Goal: Information Seeking & Learning: Learn about a topic

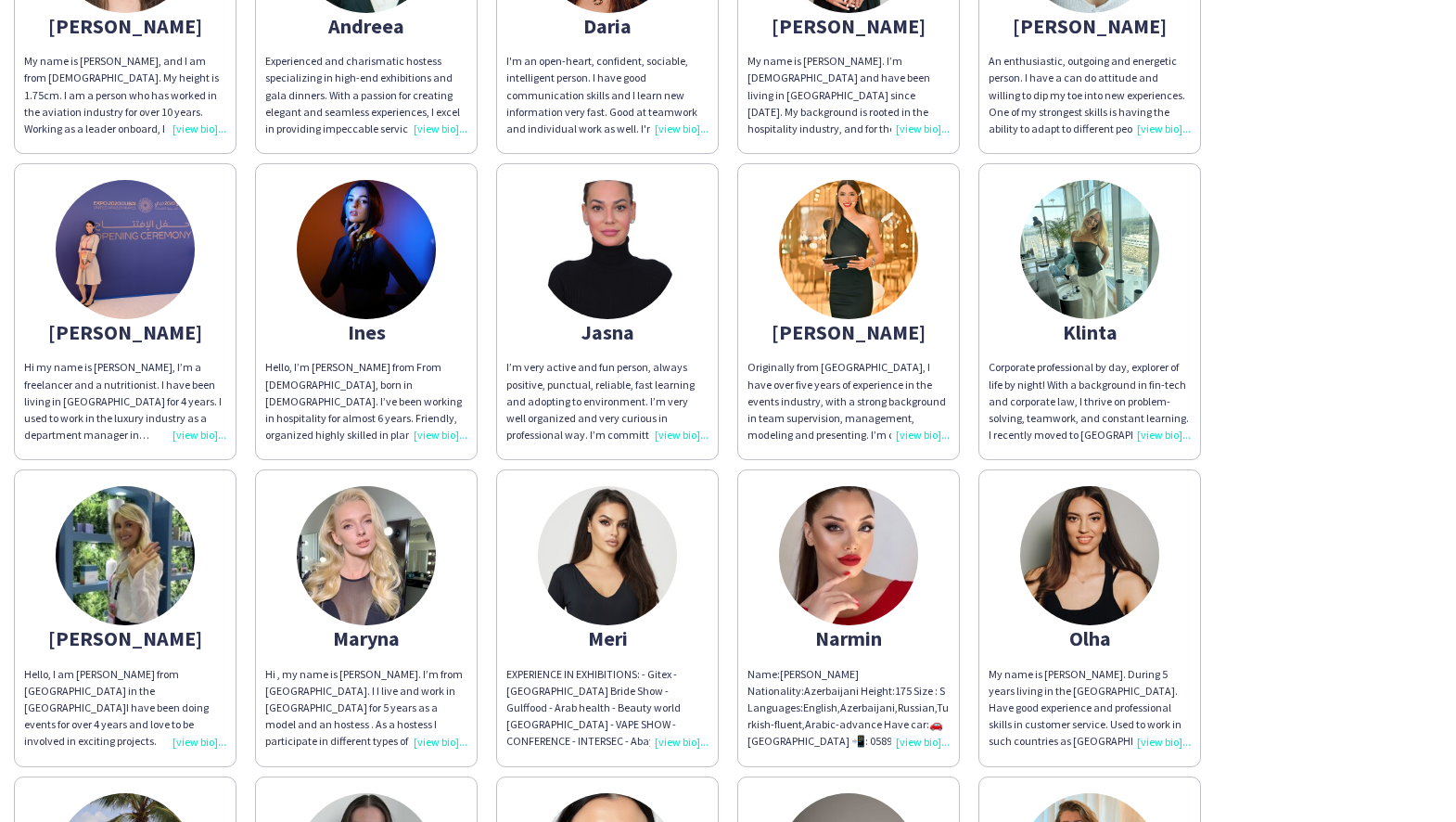
scroll to position [273, 0]
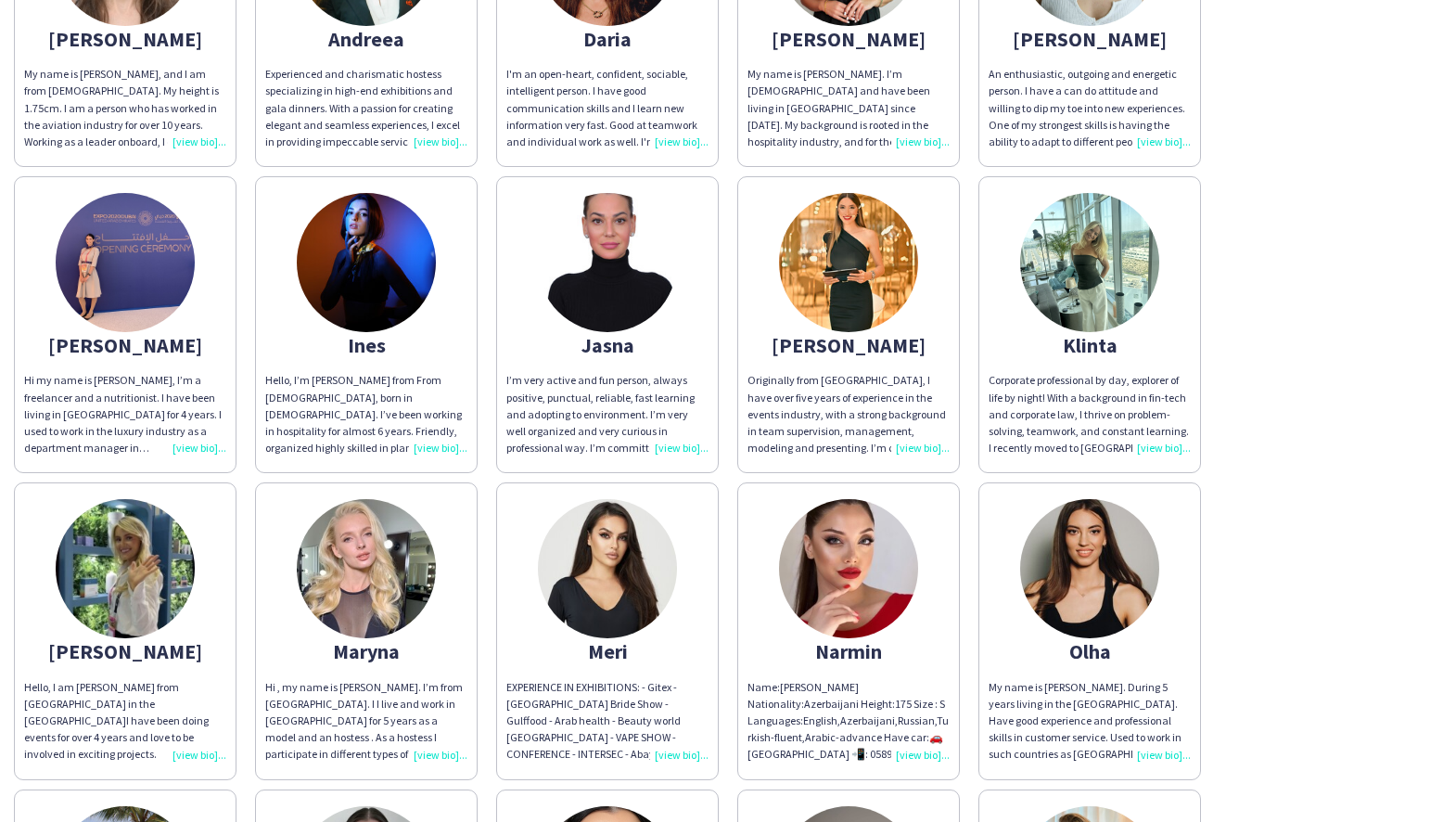
click at [361, 312] on img at bounding box center [366, 262] width 140 height 139
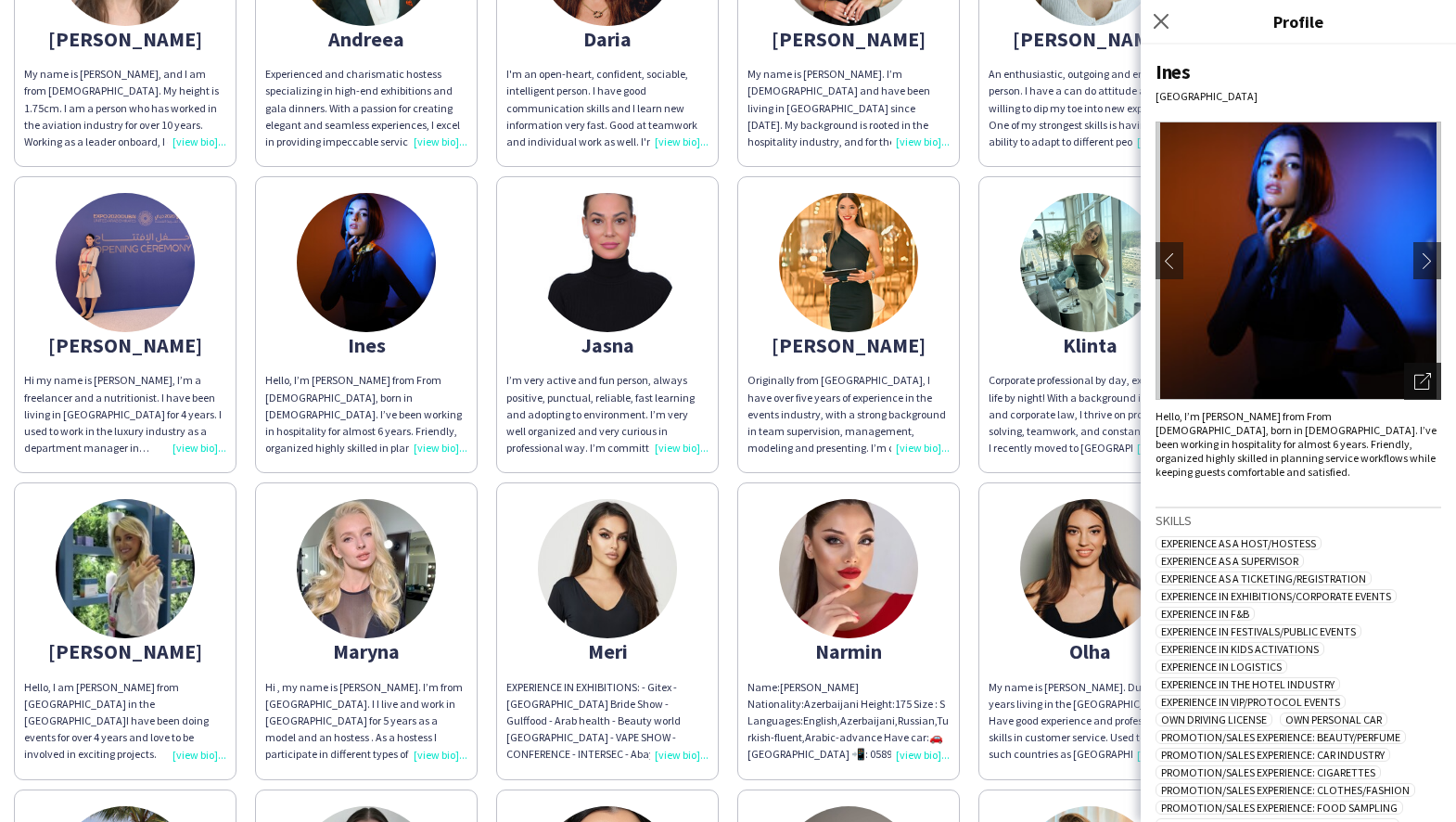
click at [1421, 379] on icon "Open photos pop-in" at bounding box center [1423, 381] width 17 height 17
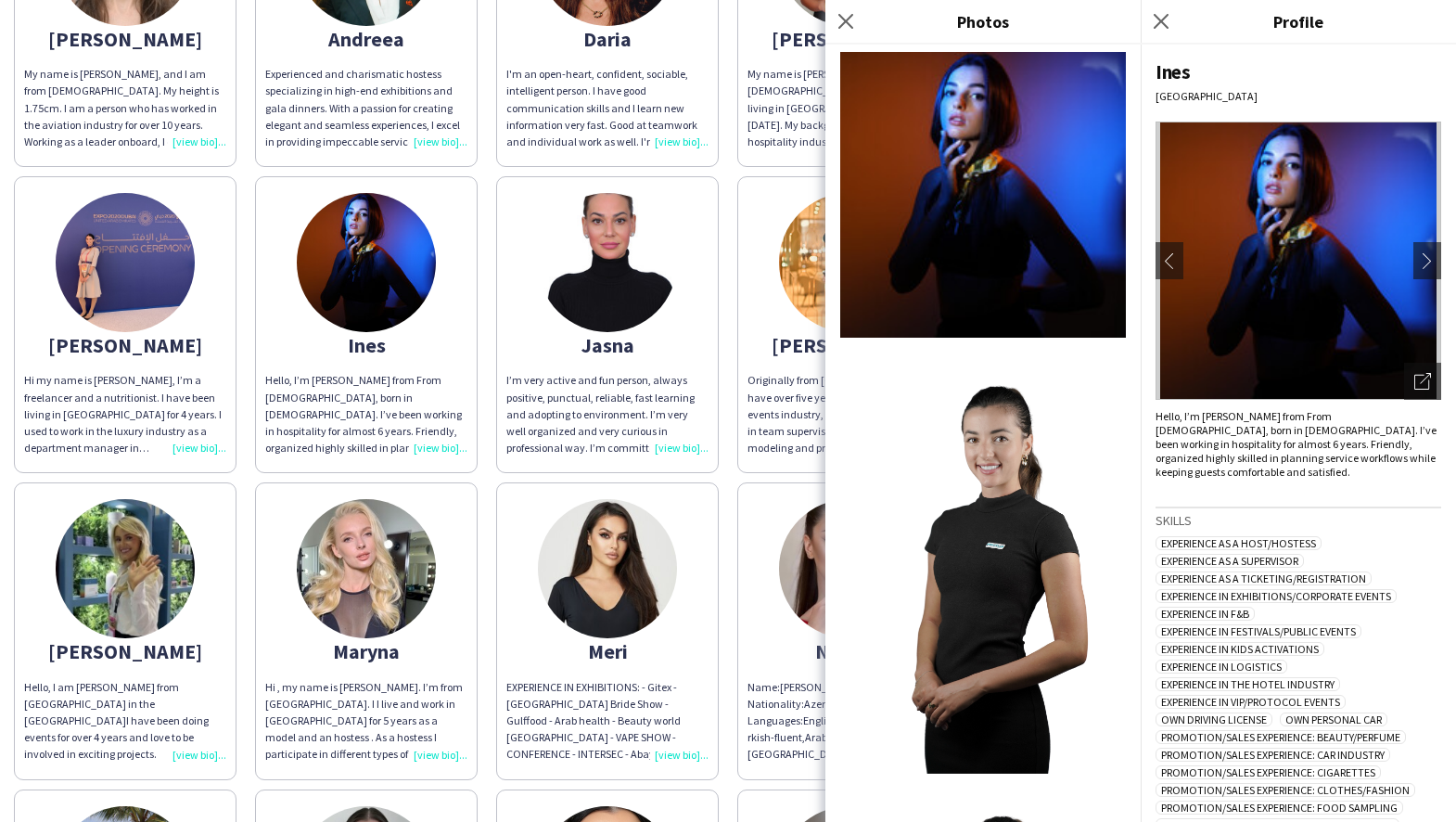
scroll to position [0, 0]
click at [846, 9] on div "Close pop-in" at bounding box center [849, 22] width 47 height 43
click at [846, 18] on icon "Close pop-in" at bounding box center [846, 21] width 18 height 18
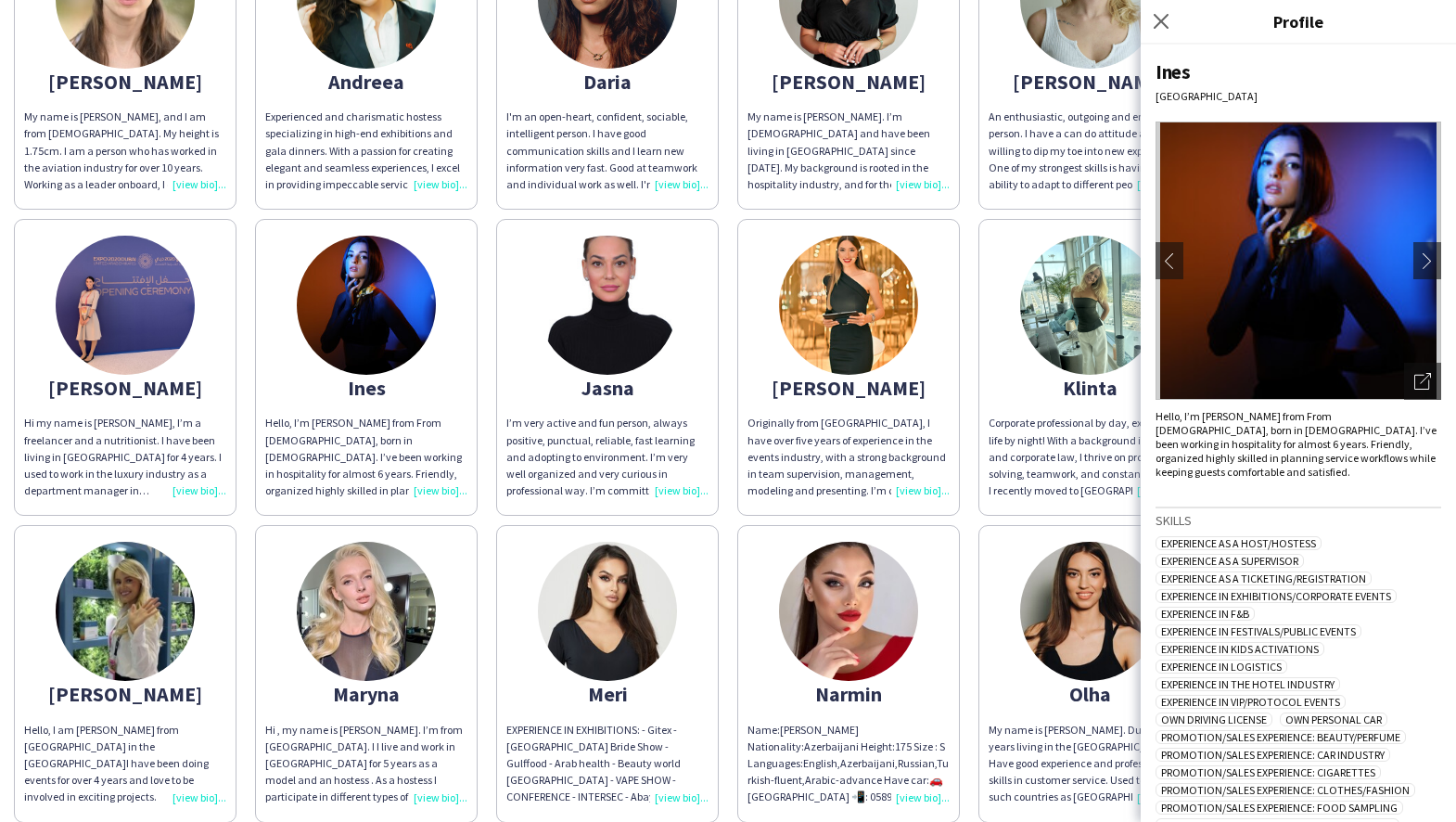
scroll to position [220, 0]
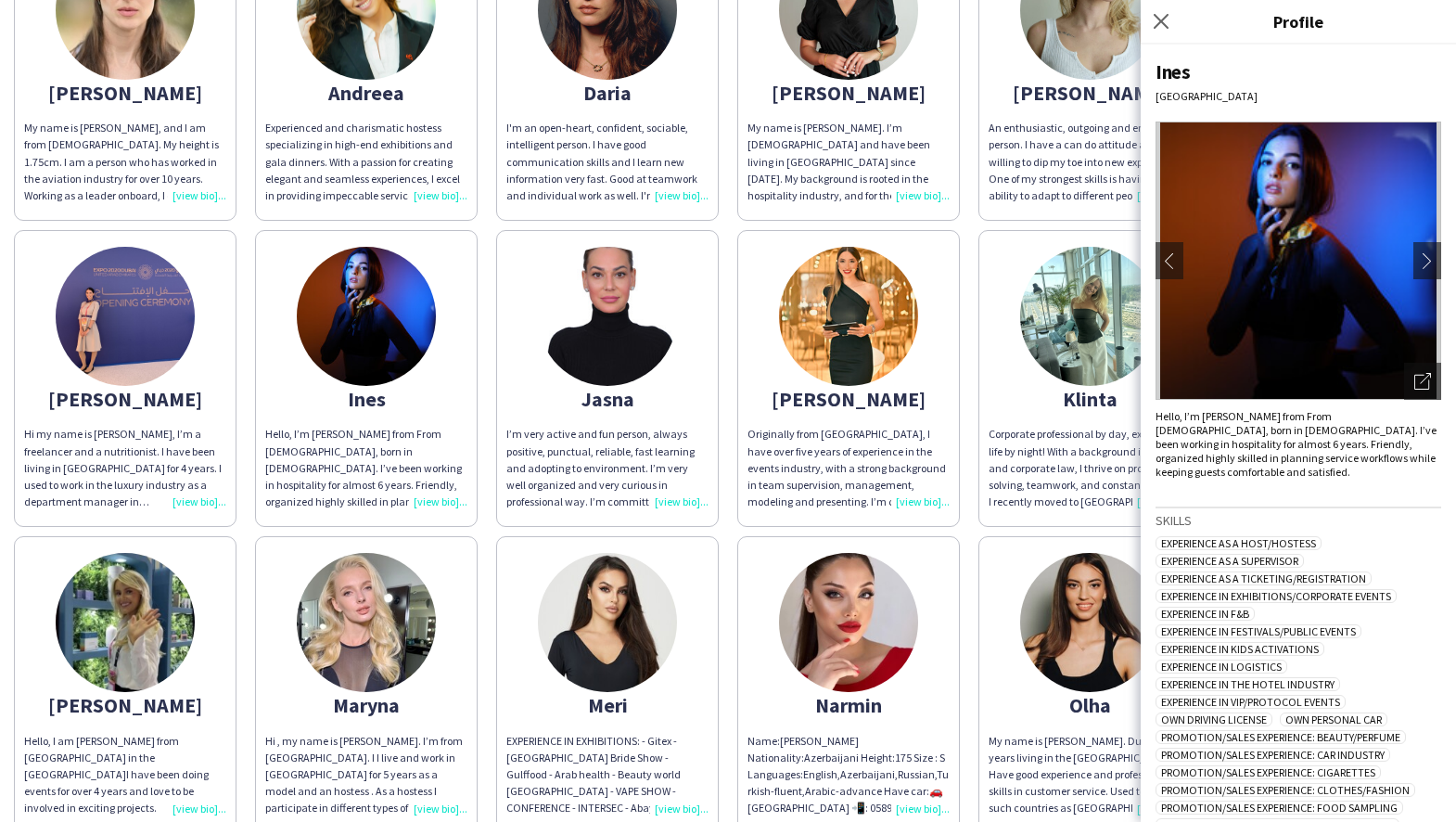
click at [144, 271] on img at bounding box center [125, 316] width 140 height 139
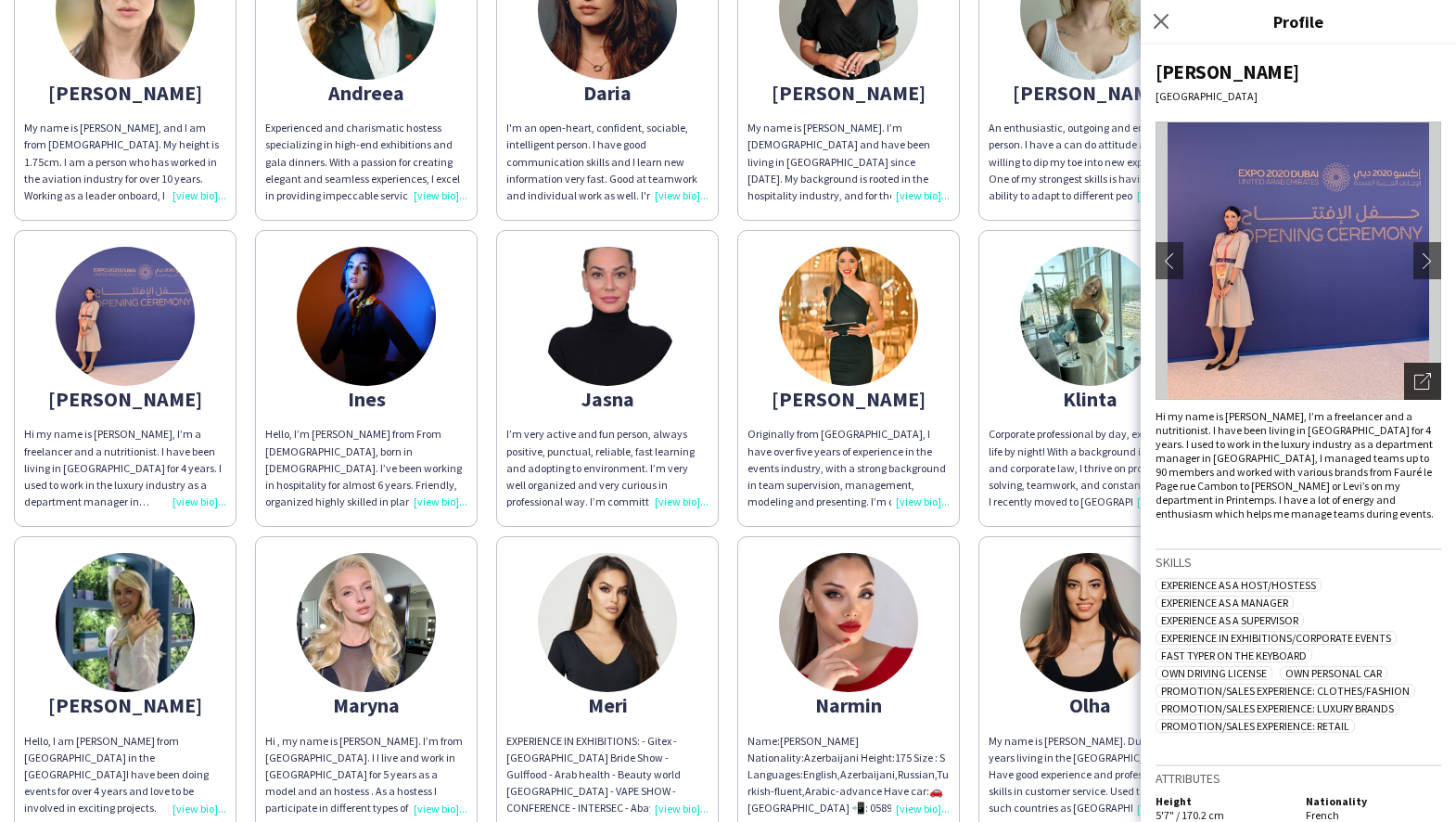
click at [1424, 378] on icon "Open photos pop-in" at bounding box center [1423, 381] width 17 height 17
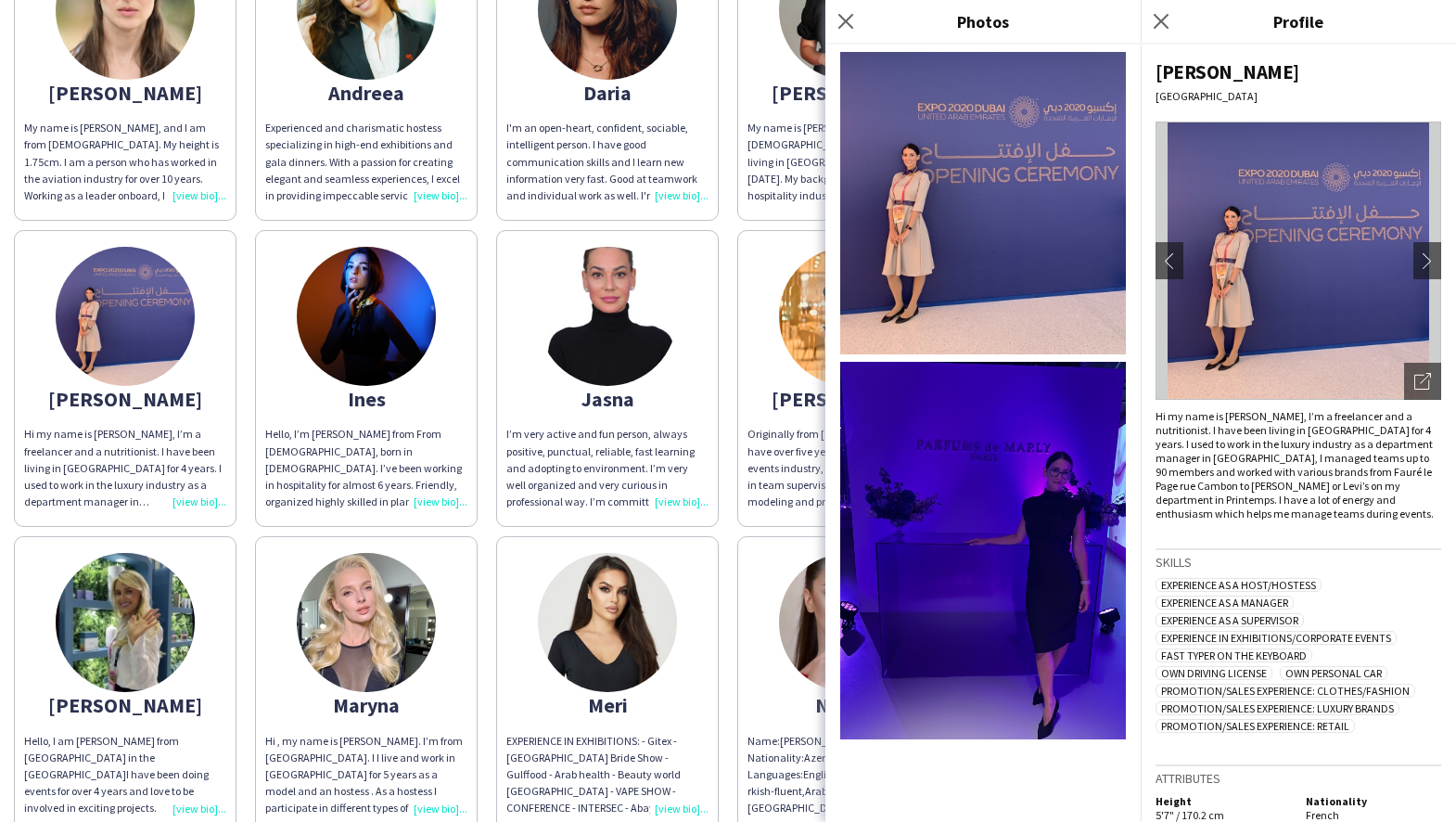
scroll to position [0, 0]
click at [900, 132] on img at bounding box center [983, 202] width 286 height 302
click at [844, 21] on icon "Close pop-in" at bounding box center [846, 21] width 18 height 18
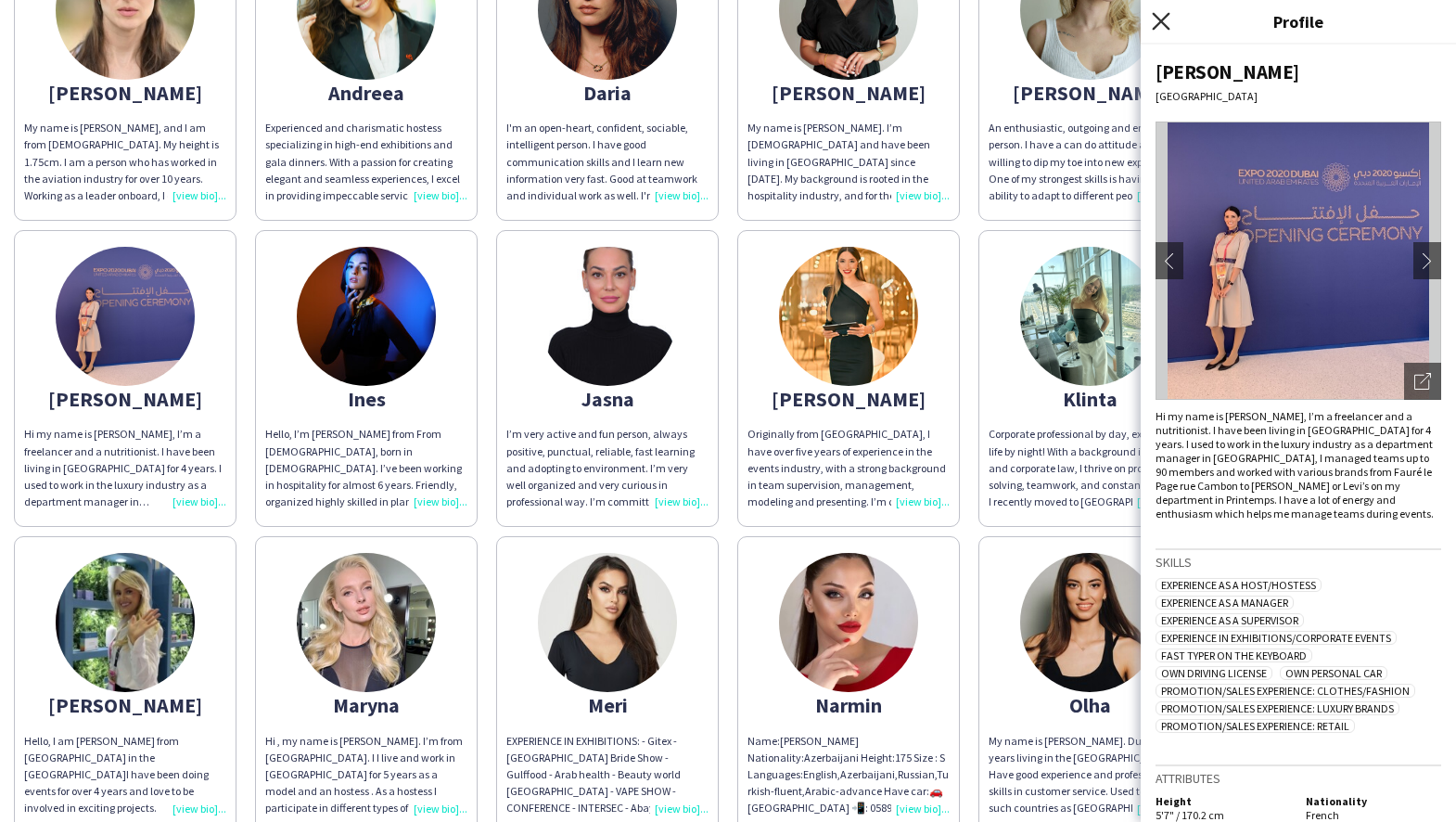
click at [1157, 16] on icon "Close pop-in" at bounding box center [1160, 21] width 18 height 18
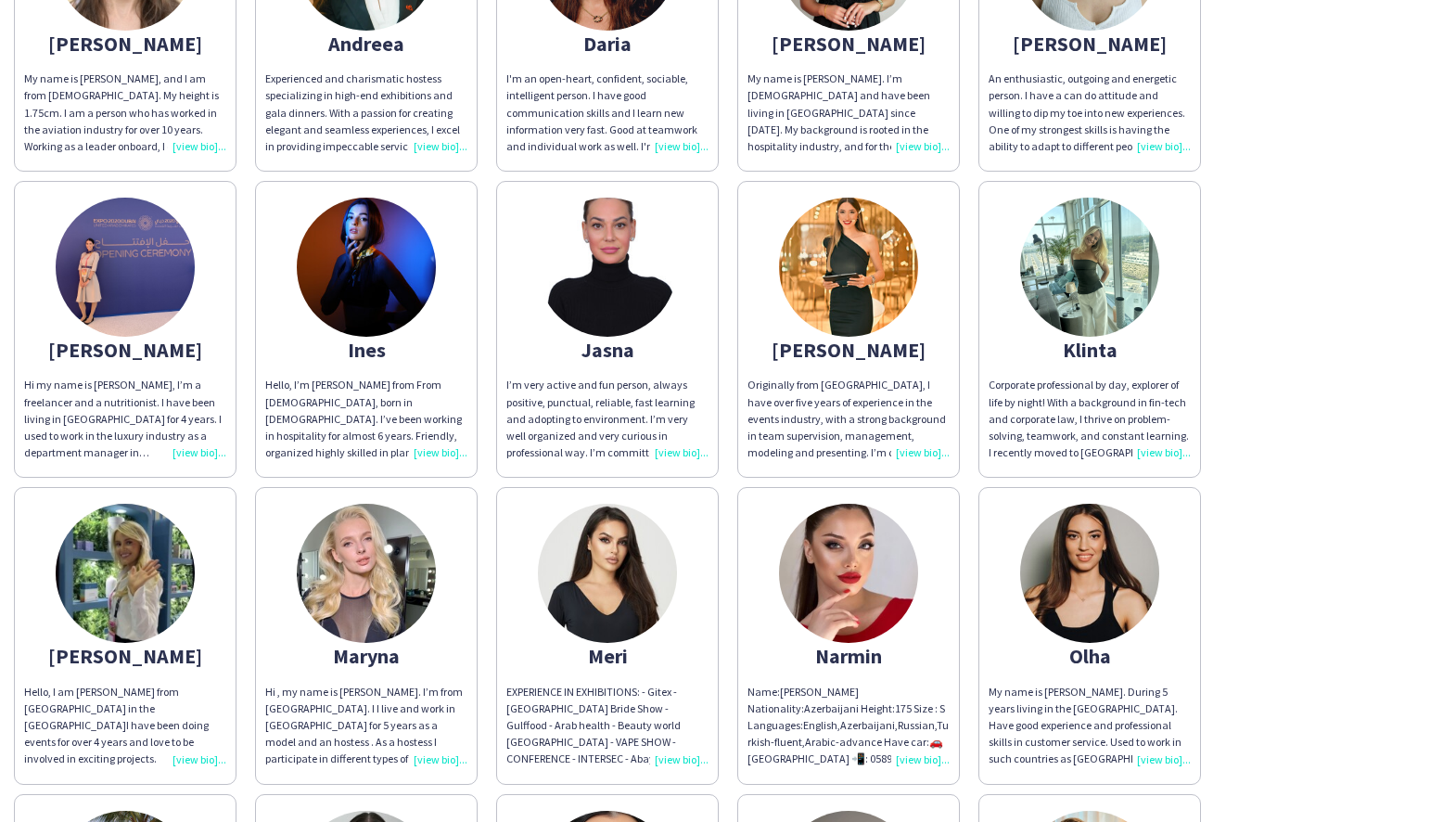
scroll to position [285, 0]
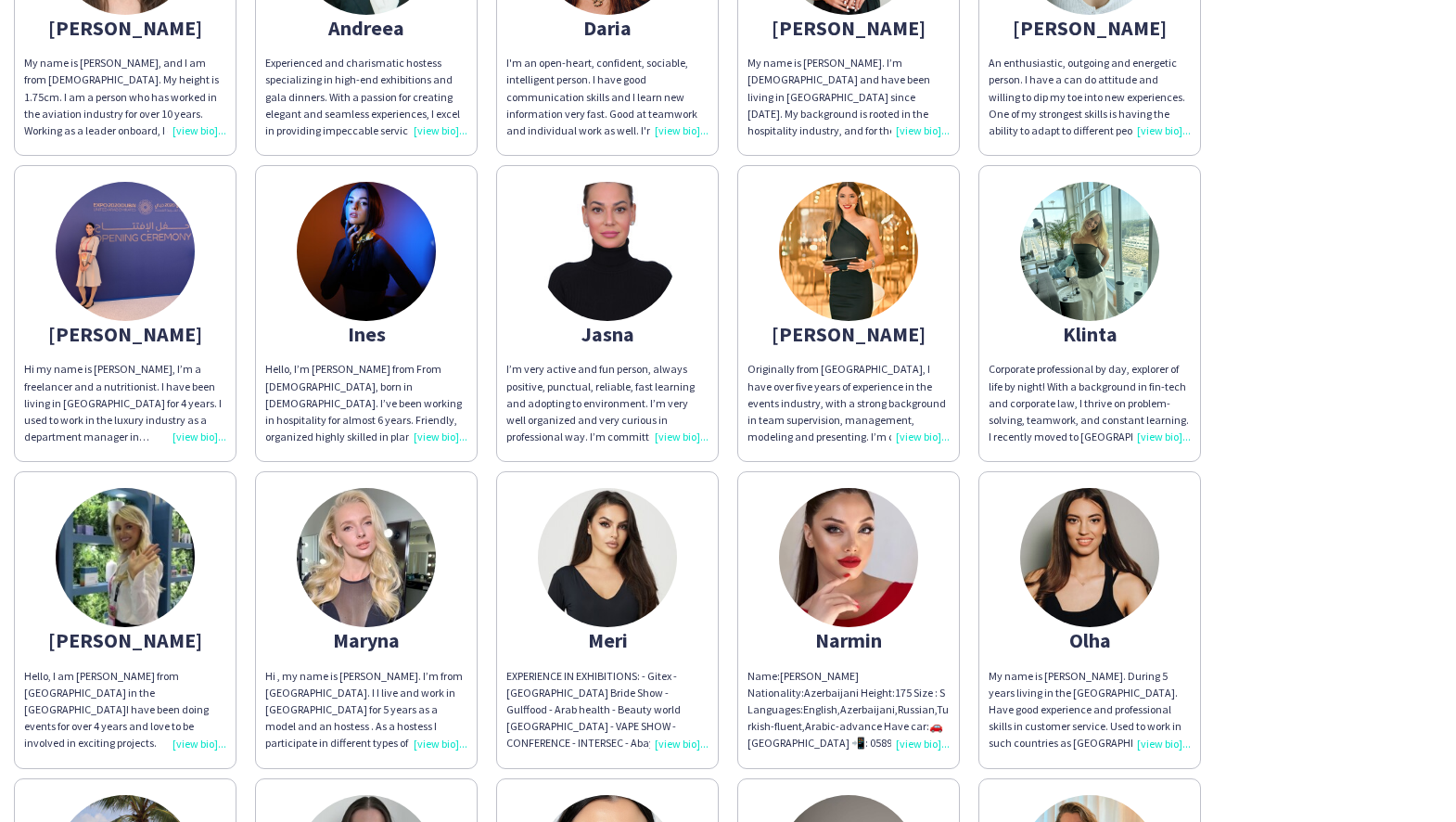
click at [923, 437] on div "Originally from [GEOGRAPHIC_DATA], I have over five years of experience in the …" at bounding box center [849, 403] width 202 height 84
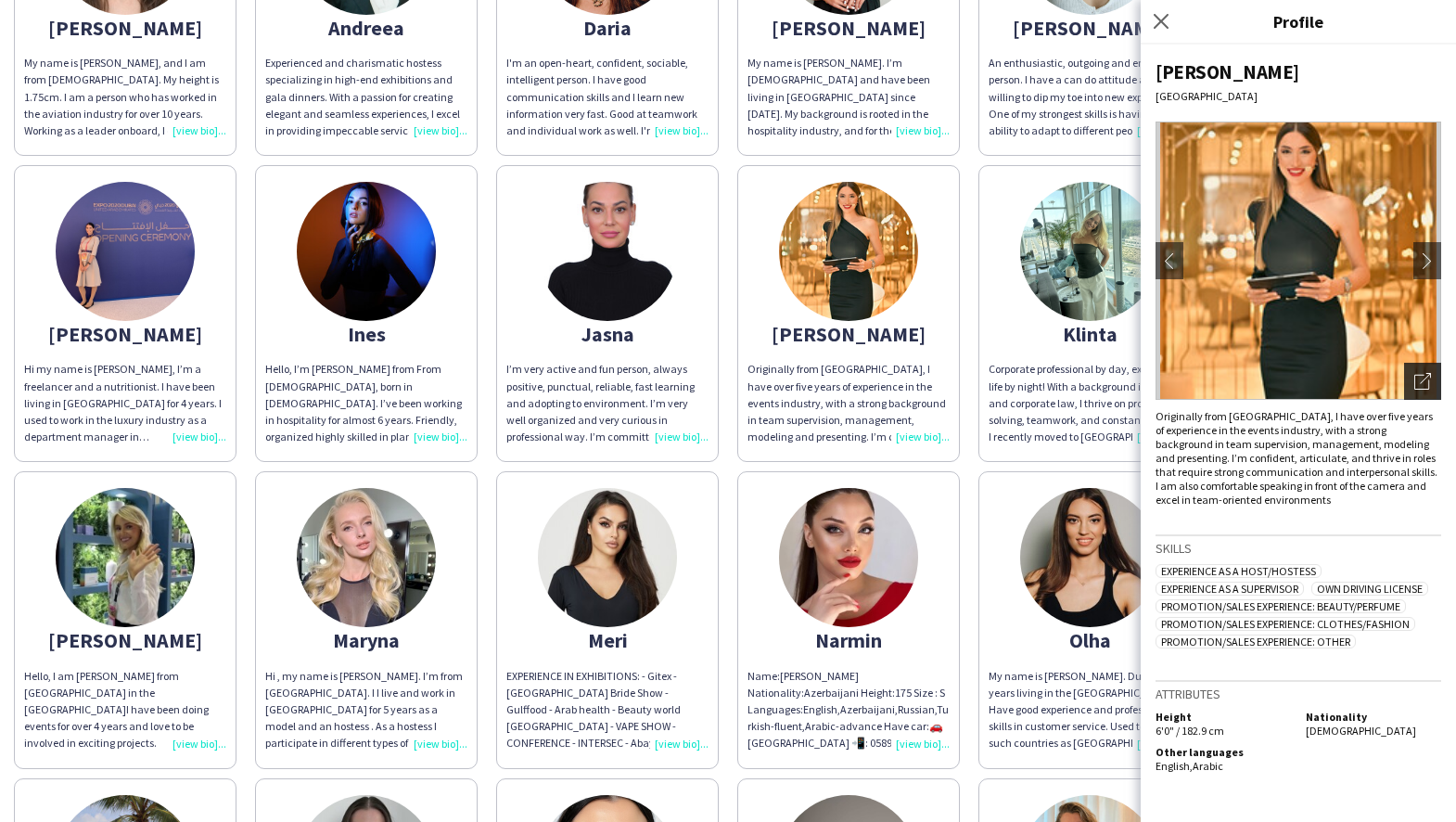
click at [1430, 384] on icon at bounding box center [1422, 382] width 15 height 15
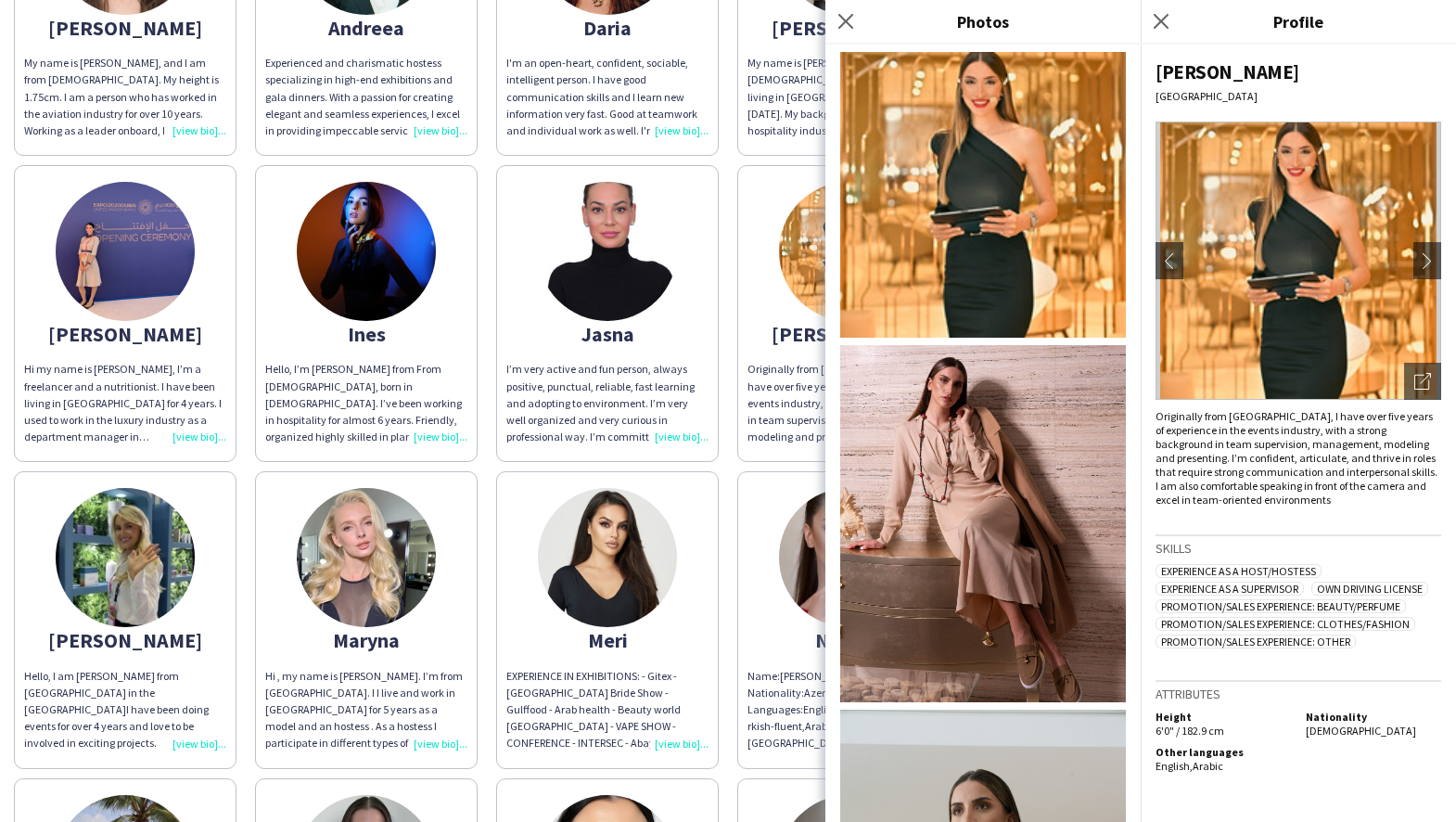
scroll to position [0, 0]
click at [844, 12] on app-icon "Close pop-in" at bounding box center [846, 22] width 27 height 27
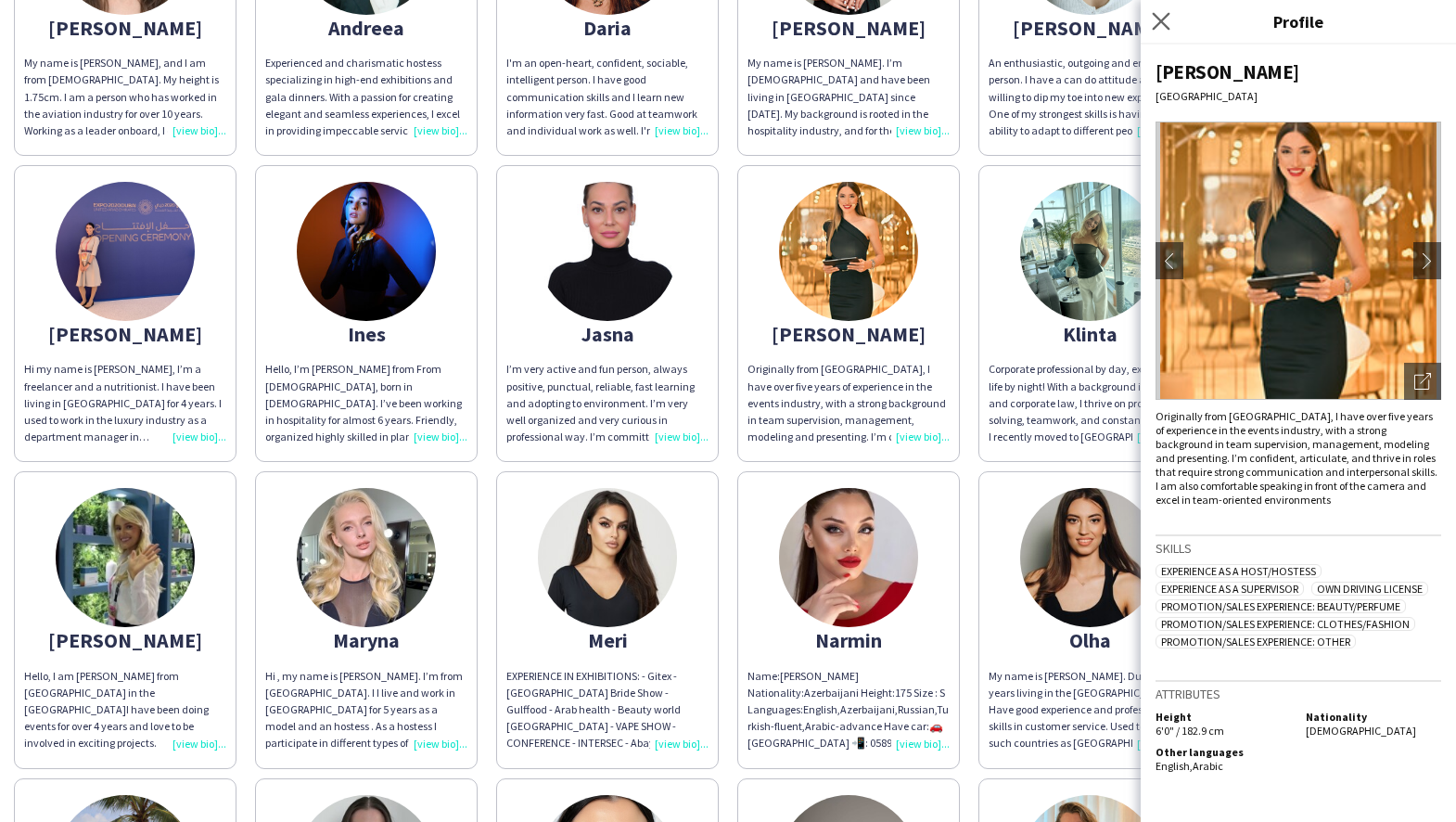
click at [1158, 11] on app-icon "Close pop-in" at bounding box center [1162, 22] width 27 height 27
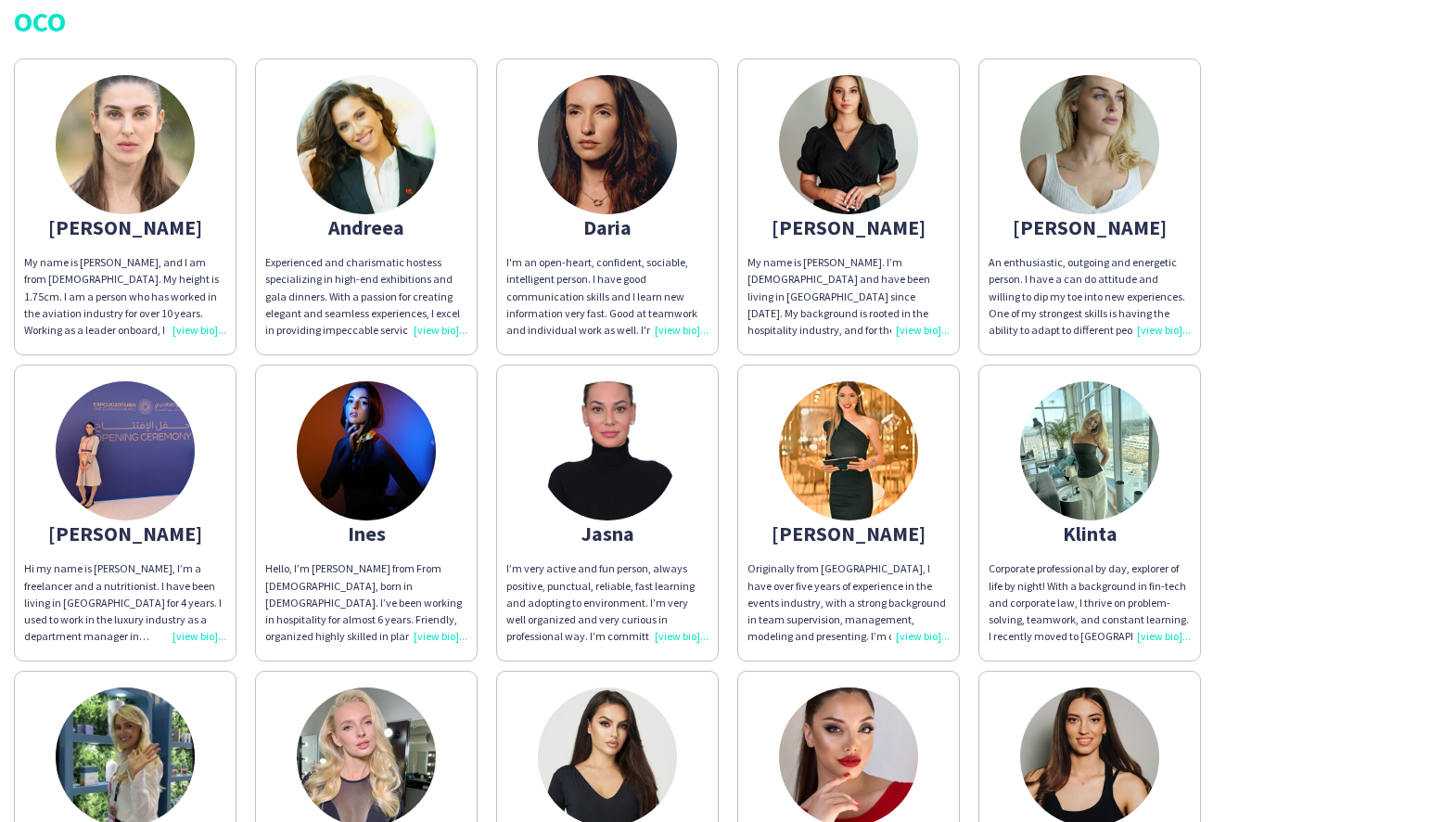
scroll to position [86, 0]
click at [362, 154] on img at bounding box center [366, 143] width 140 height 139
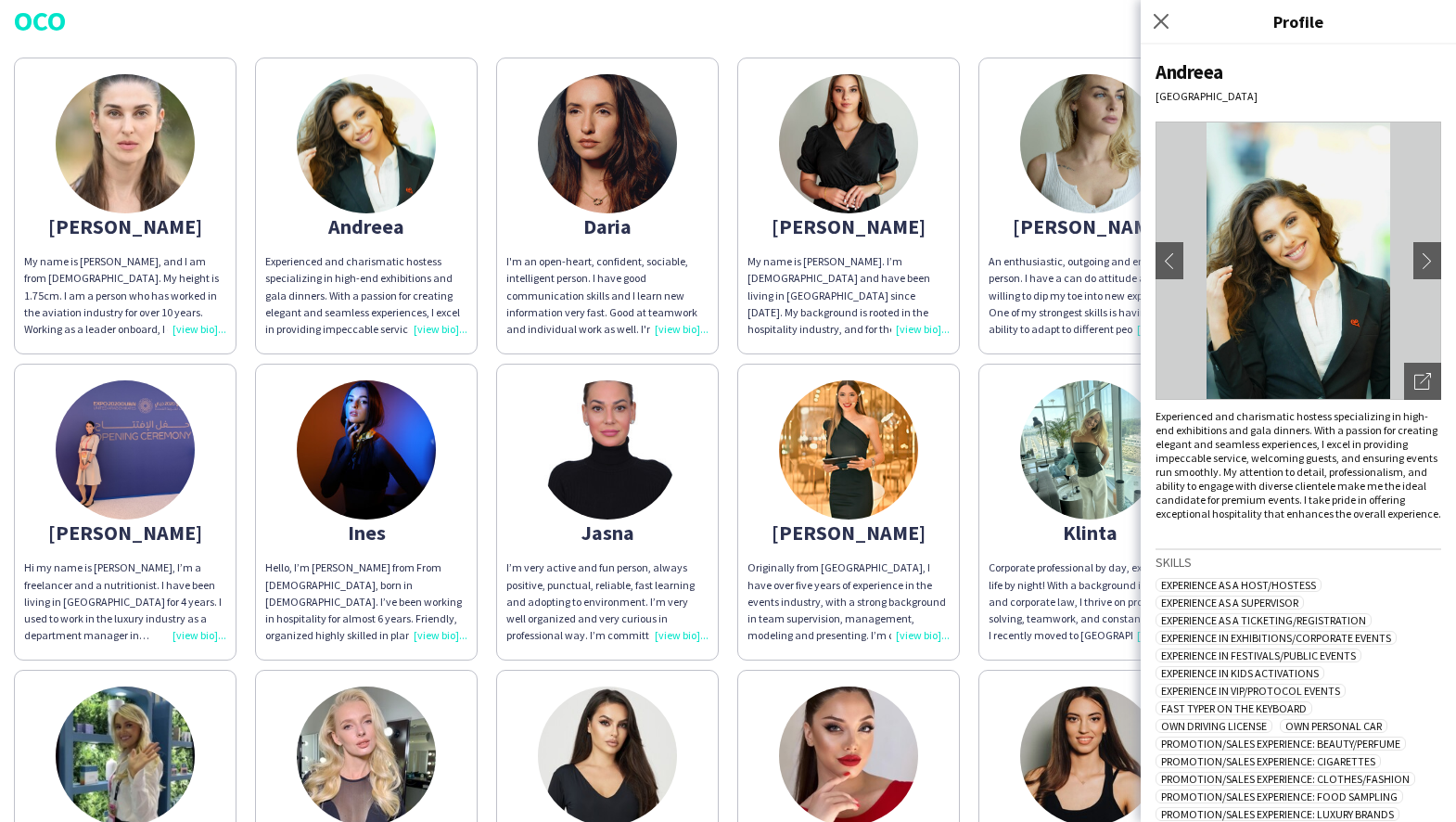
scroll to position [0, 0]
click at [1160, 7] on div "Close pop-in" at bounding box center [1165, 22] width 47 height 43
click at [1163, 15] on icon "Close pop-in" at bounding box center [1160, 21] width 18 height 18
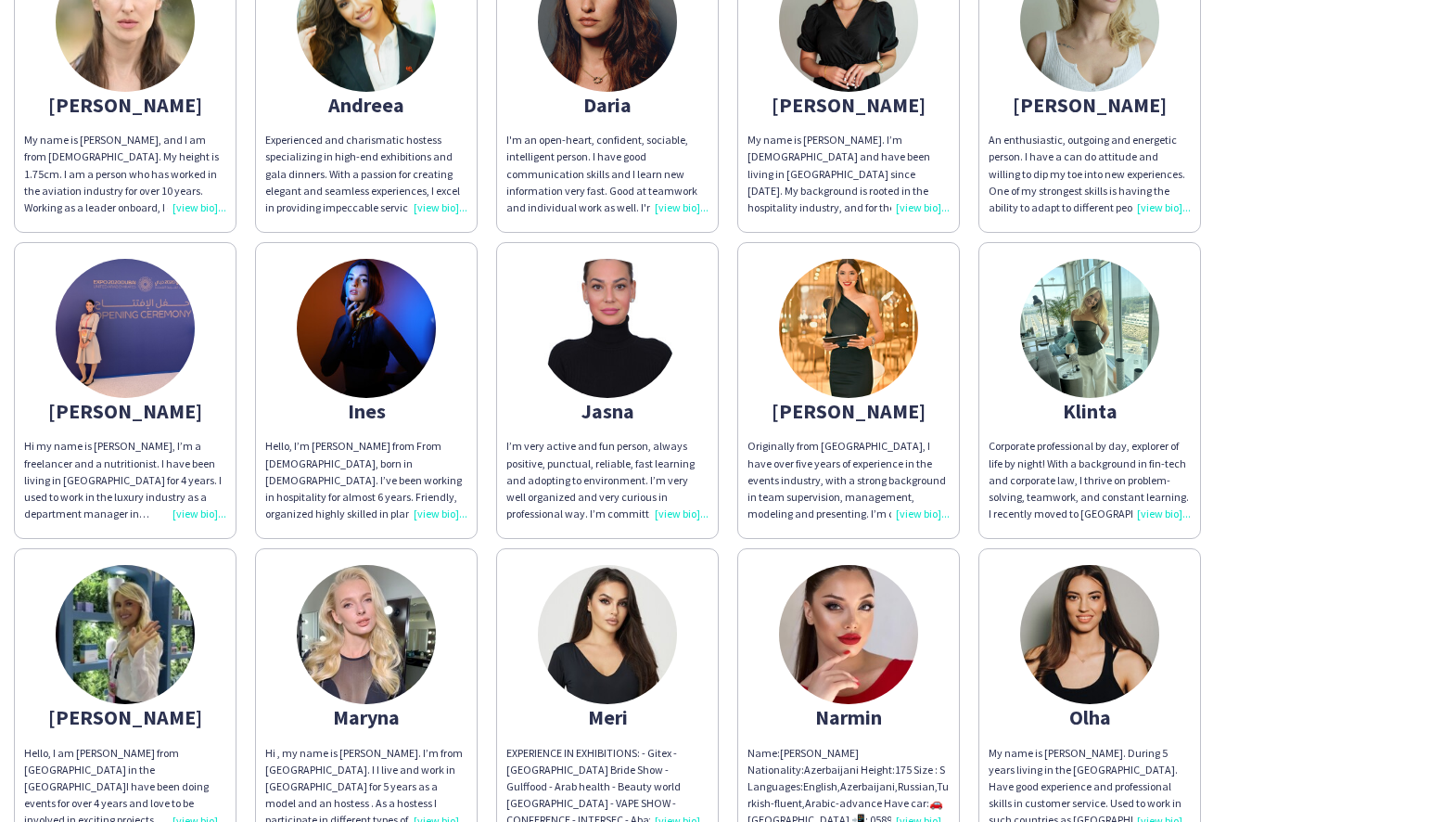
scroll to position [219, 0]
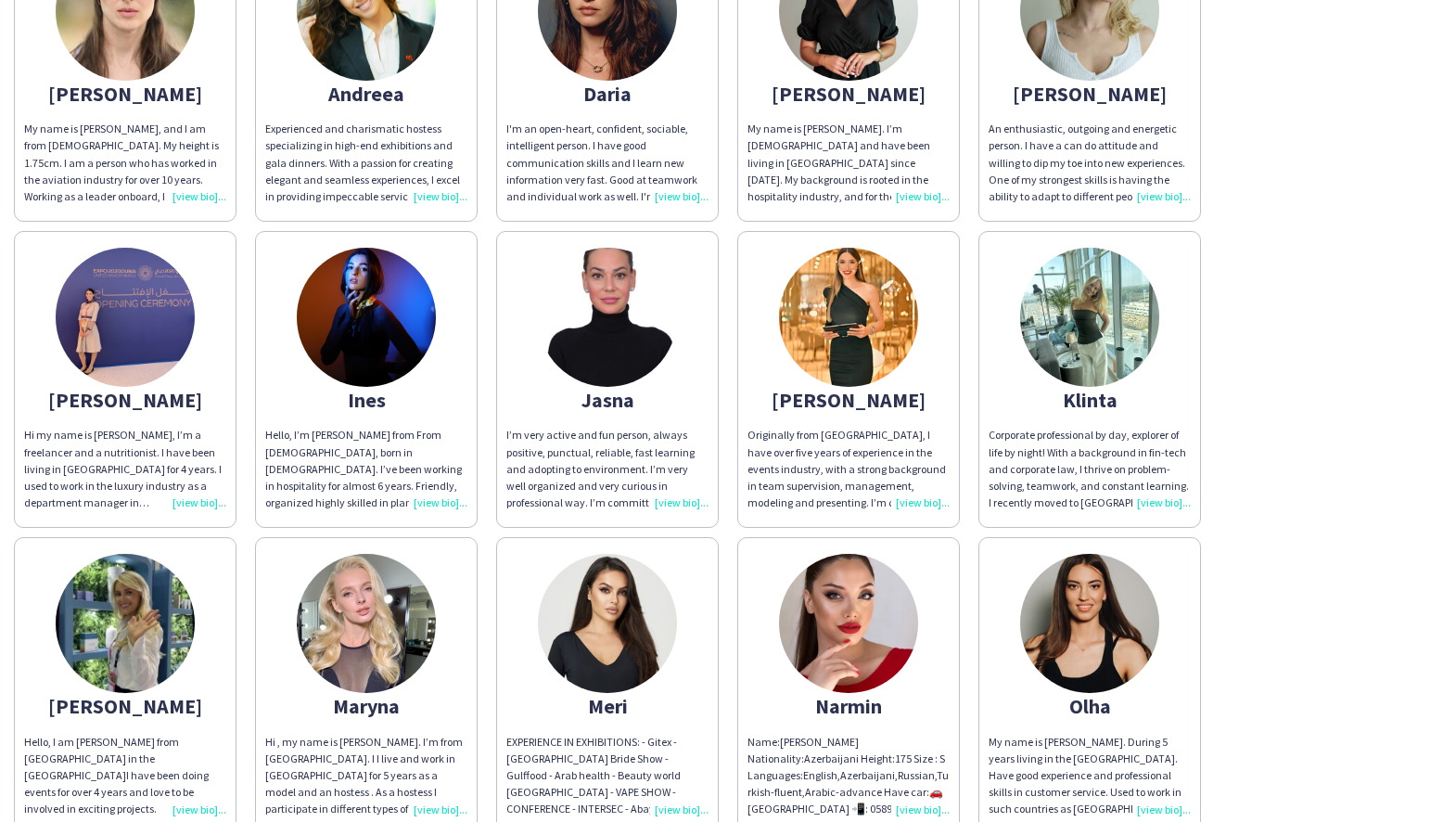
click at [671, 500] on div "I’m very active and fun person, always positive, punctual, reliable, fast learn…" at bounding box center [608, 469] width 202 height 84
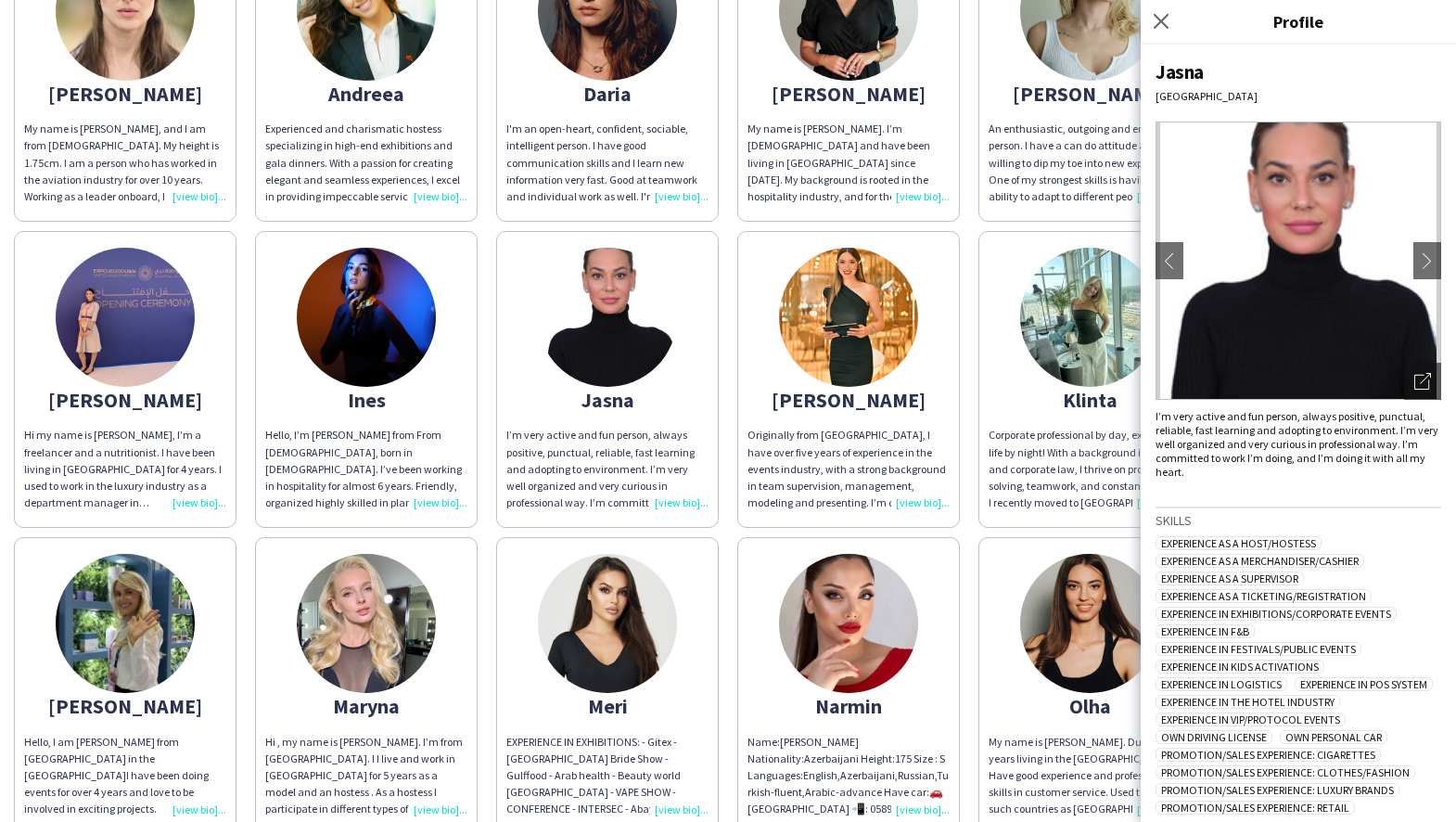
scroll to position [0, 0]
click at [1159, 15] on icon "Close pop-in" at bounding box center [1160, 21] width 18 height 18
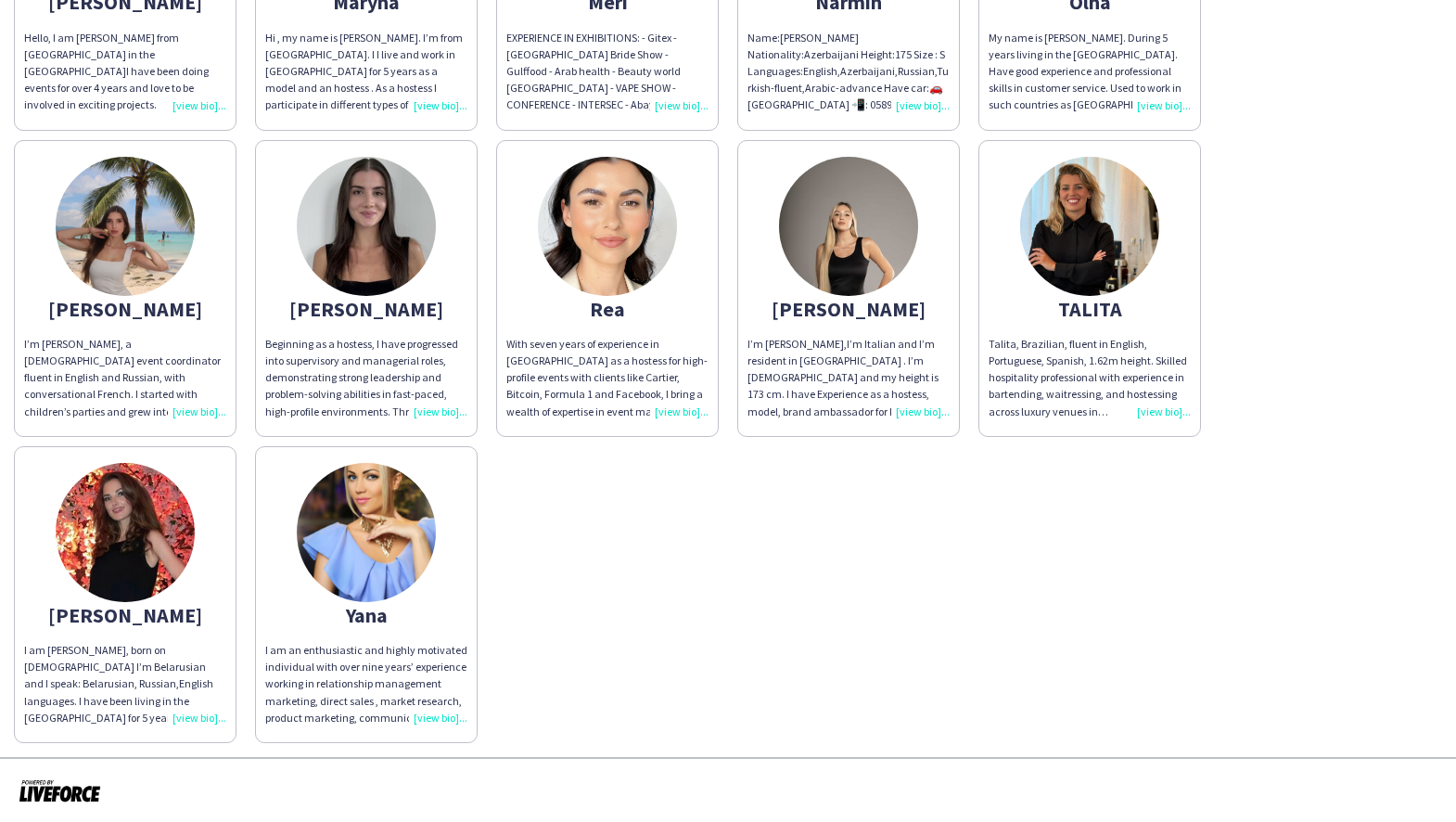
scroll to position [921, 0]
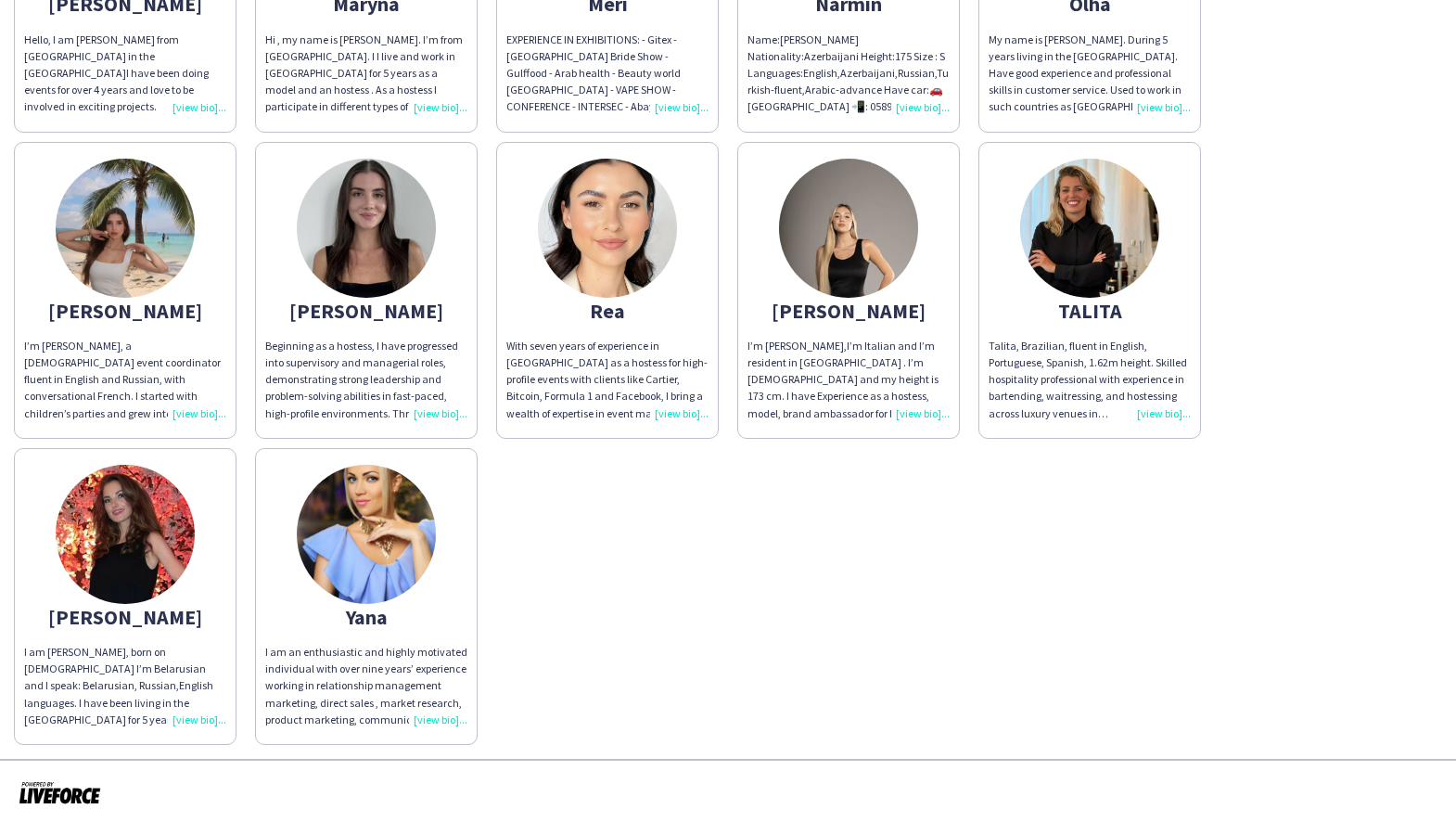
click at [371, 558] on img at bounding box center [366, 534] width 140 height 139
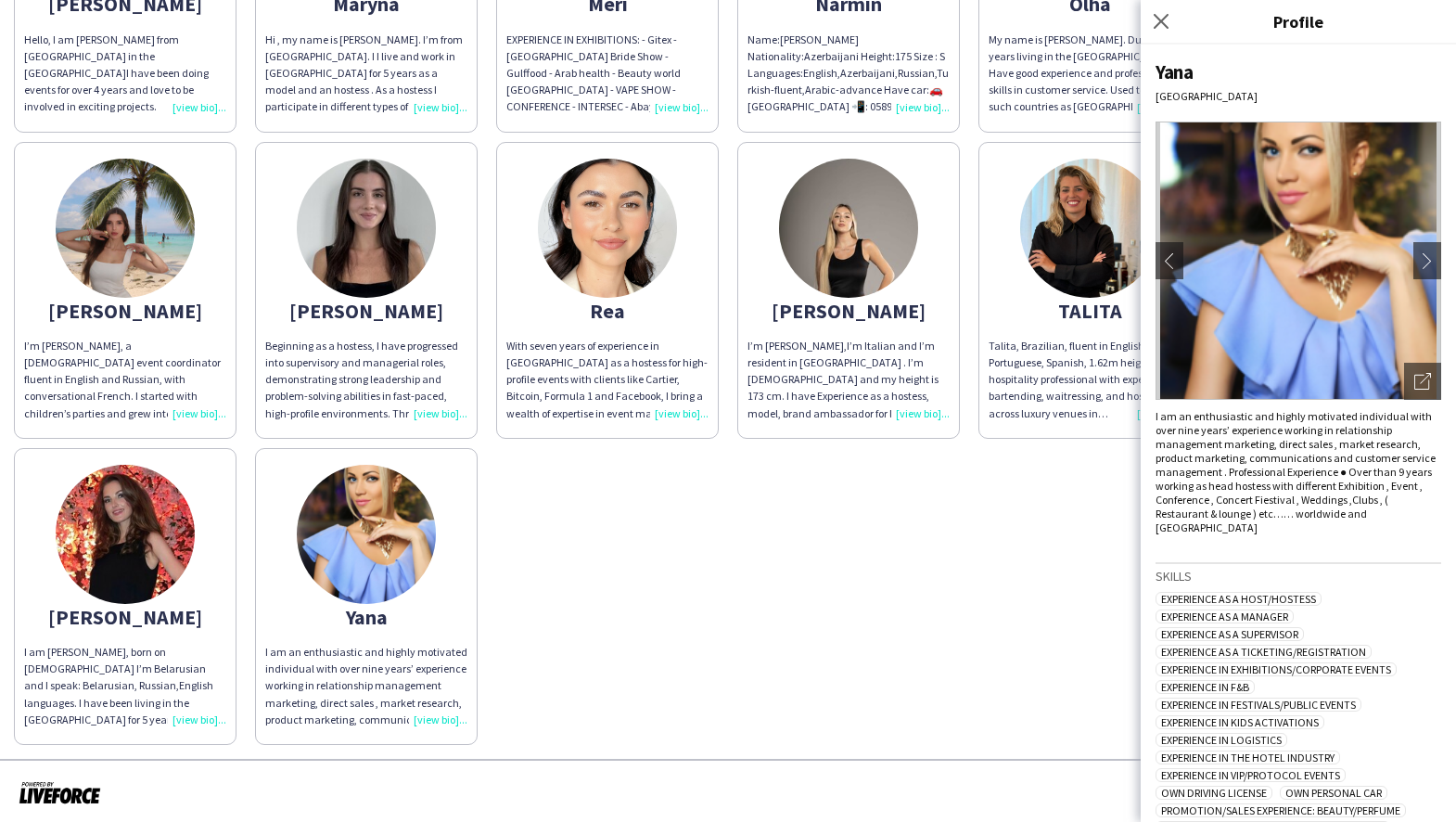
scroll to position [0, 0]
click at [1169, 19] on icon "Close pop-in" at bounding box center [1160, 21] width 18 height 18
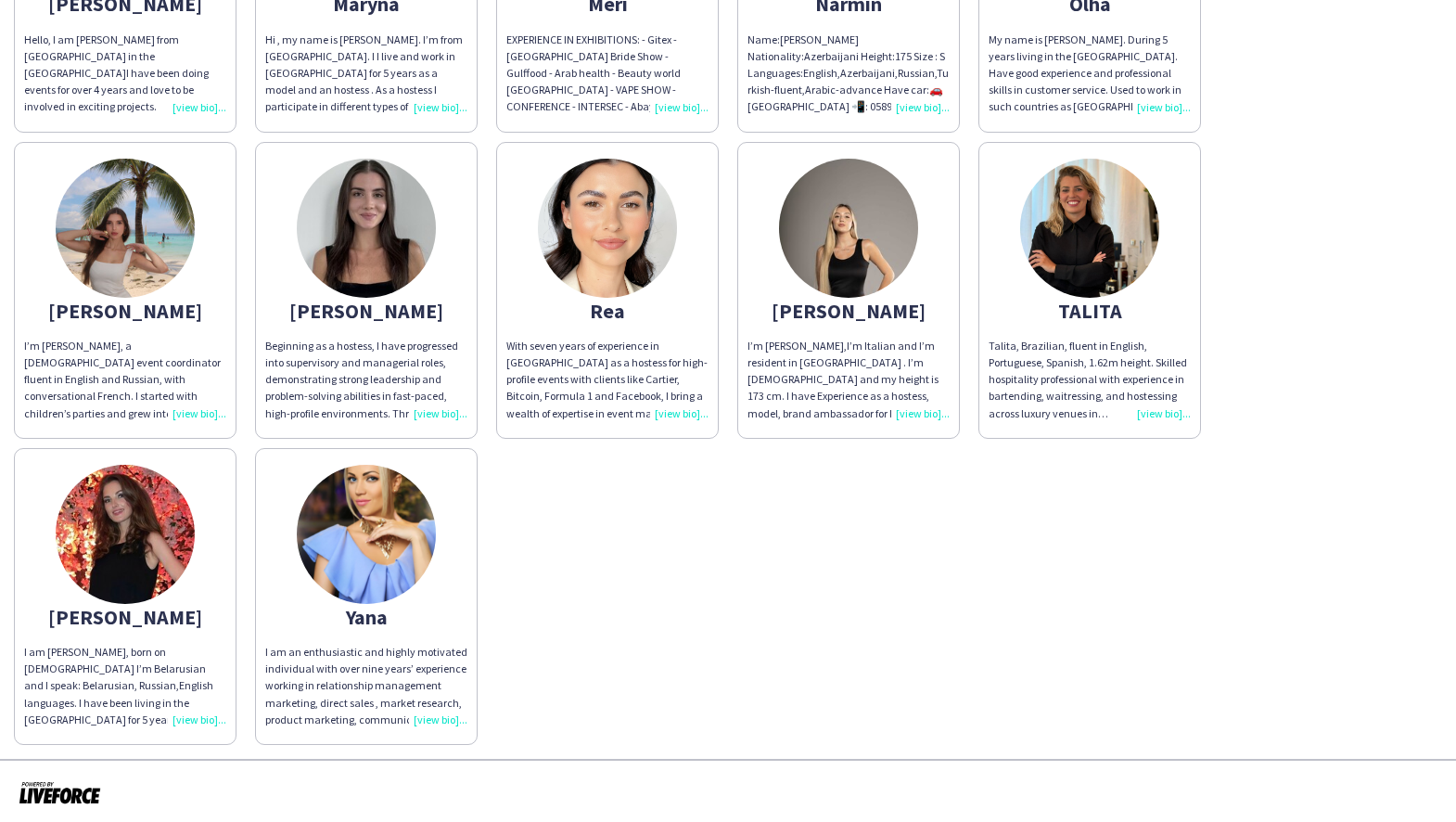
click at [670, 404] on div "With seven years of experience in [GEOGRAPHIC_DATA] as a hostess for high-profi…" at bounding box center [608, 380] width 202 height 84
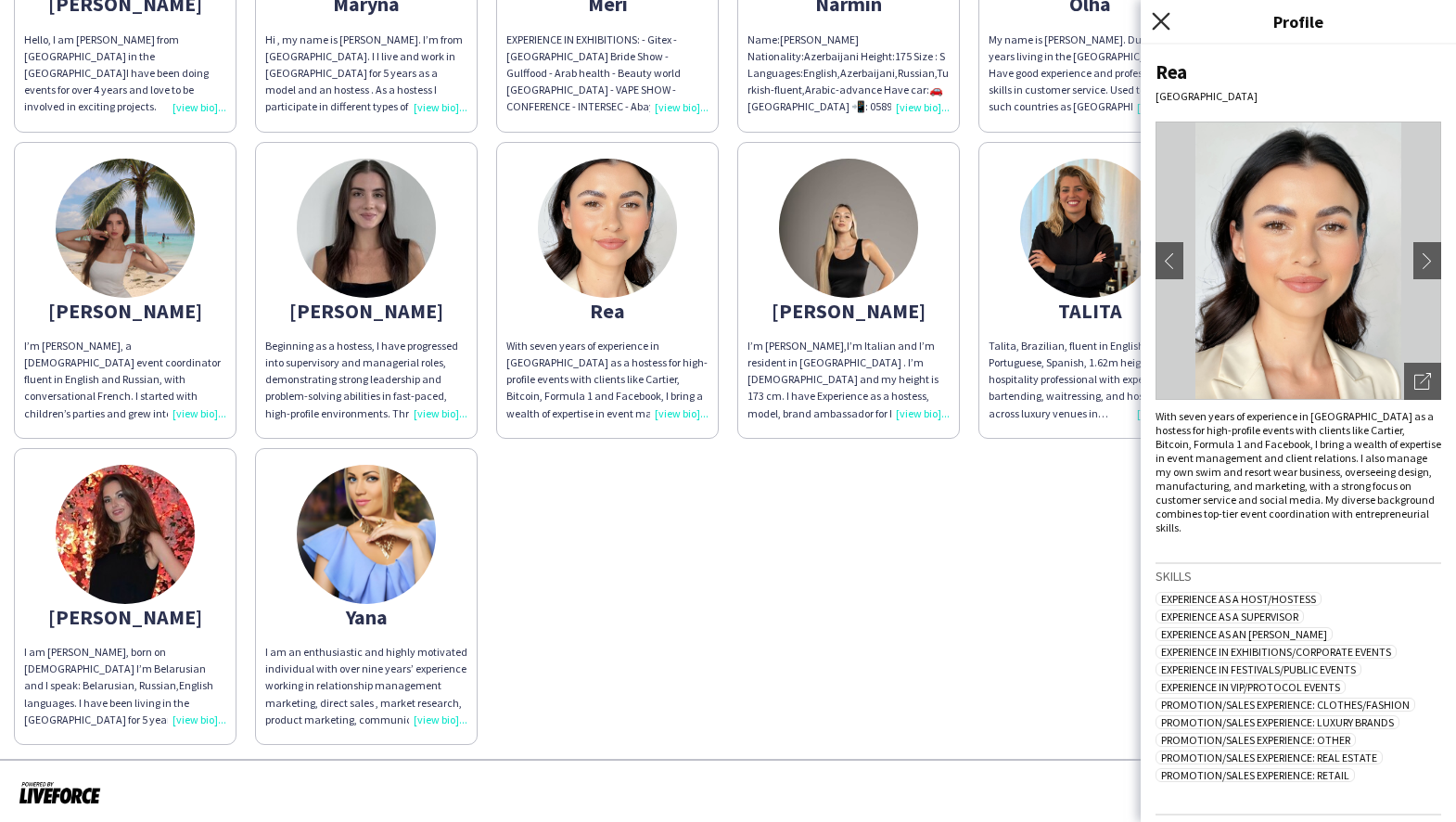
click at [1164, 19] on icon at bounding box center [1160, 21] width 18 height 18
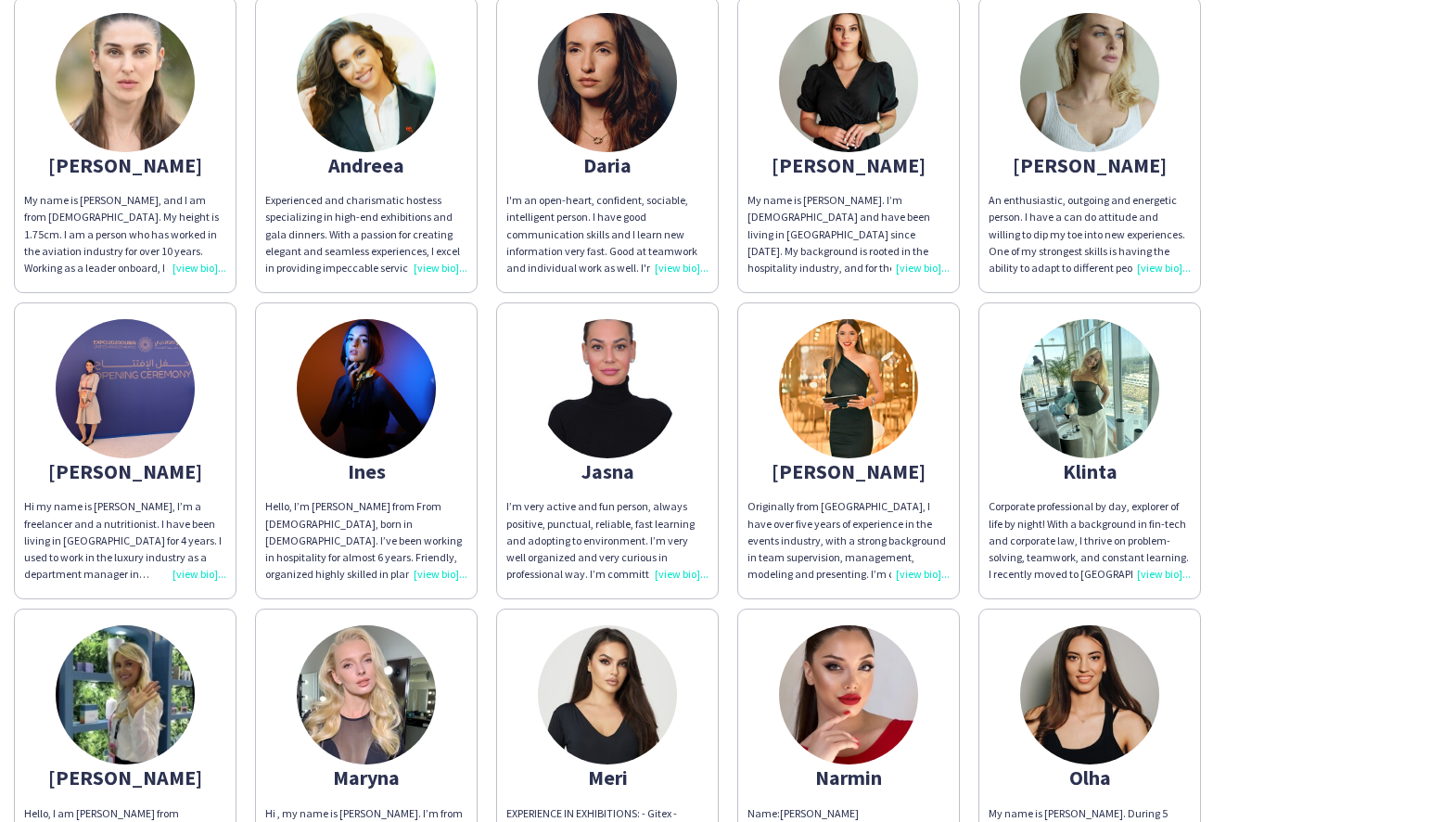
scroll to position [304, 0]
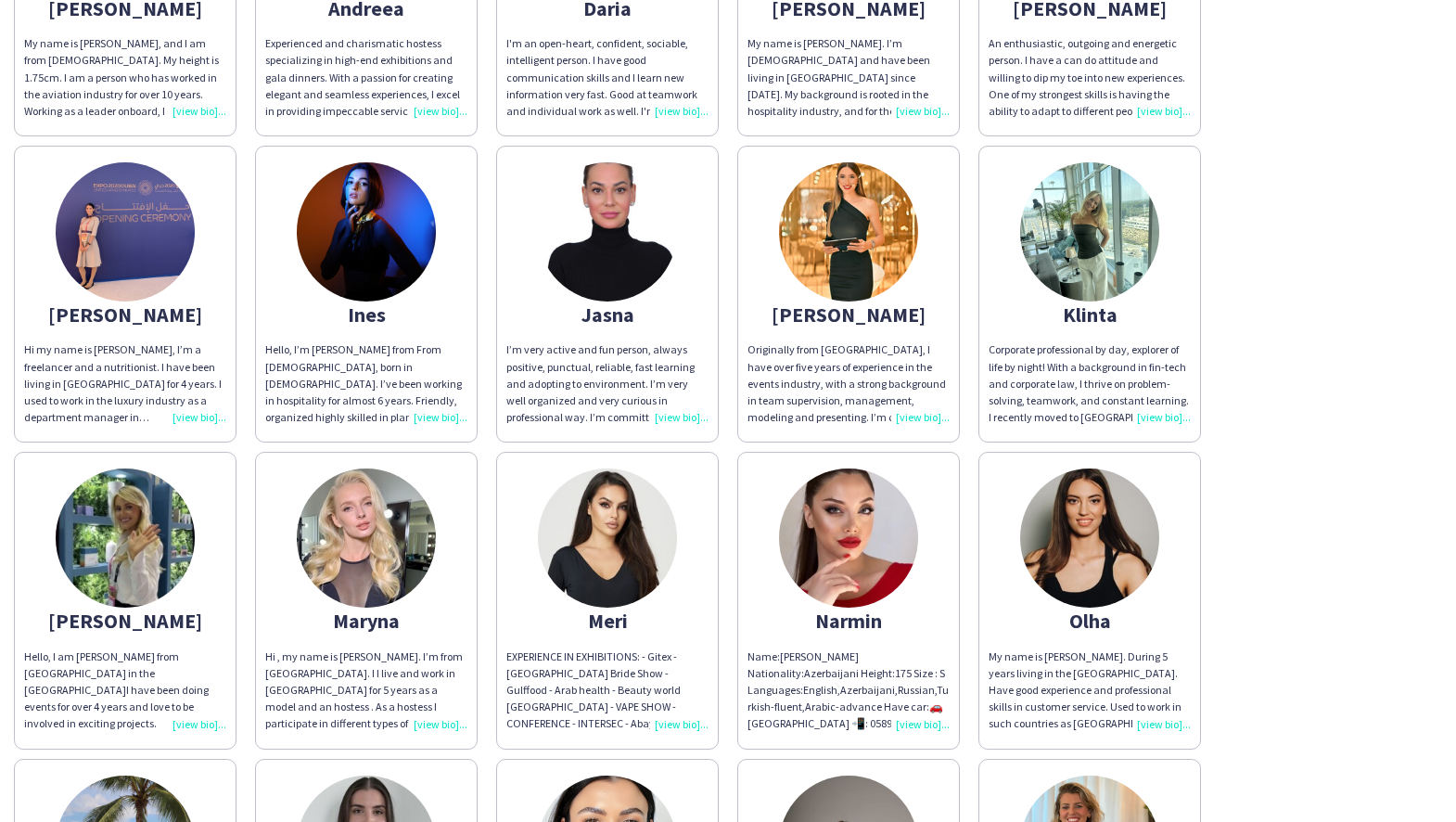
click at [627, 260] on img at bounding box center [608, 231] width 140 height 139
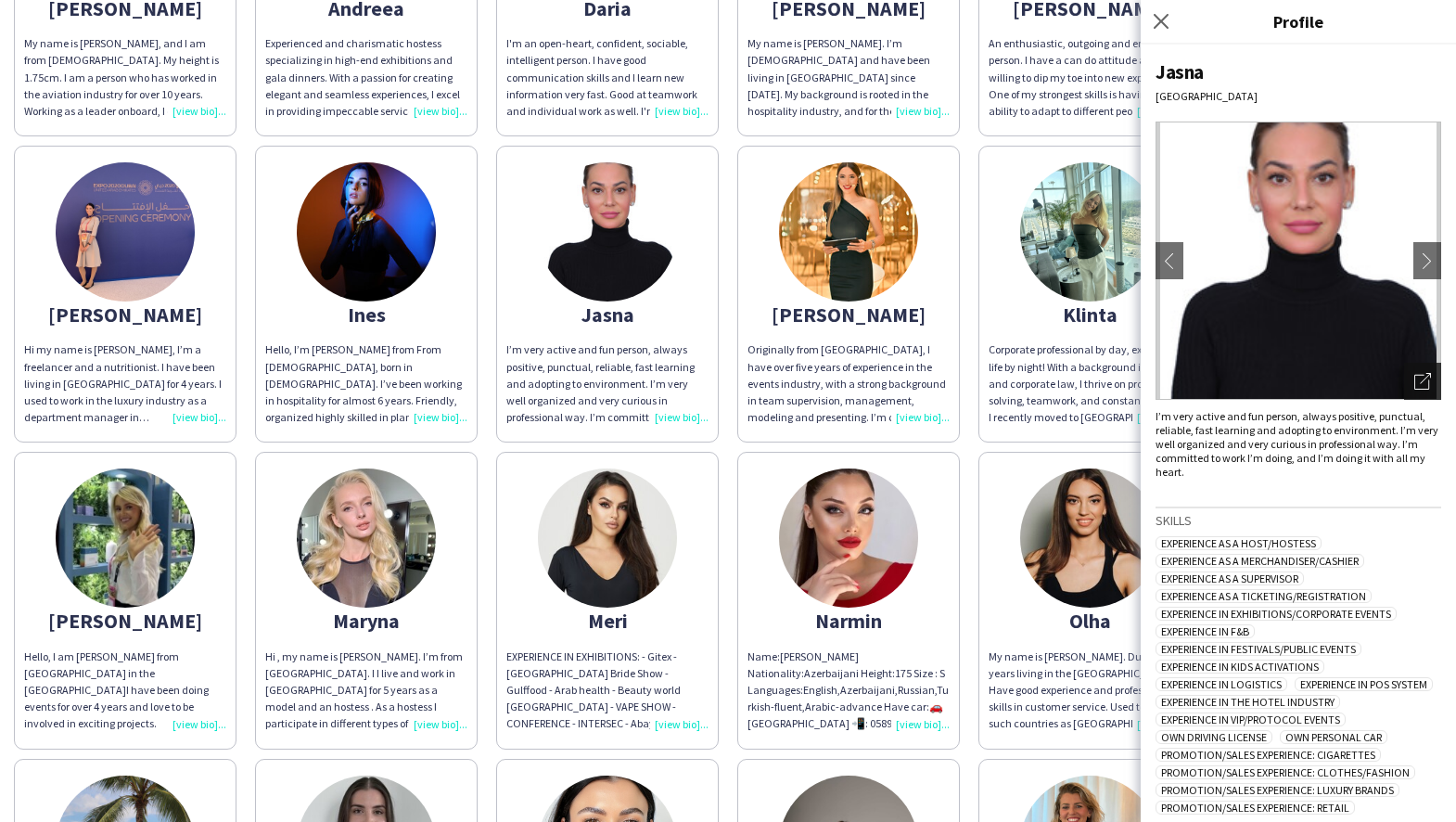
click at [1426, 381] on icon "Open photos pop-in" at bounding box center [1423, 381] width 17 height 17
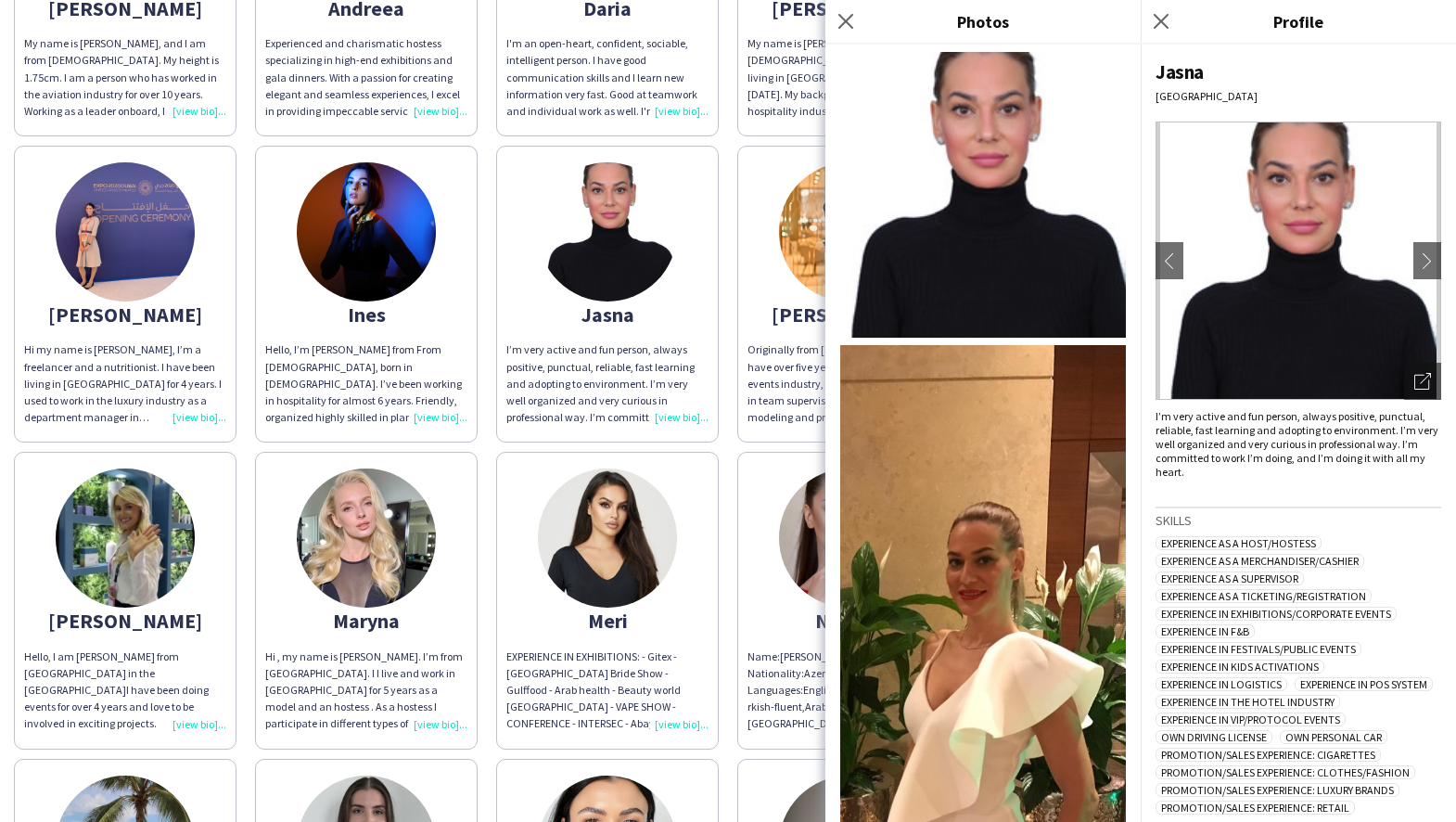
scroll to position [0, 0]
click at [846, 20] on icon "Close pop-in" at bounding box center [846, 21] width 18 height 18
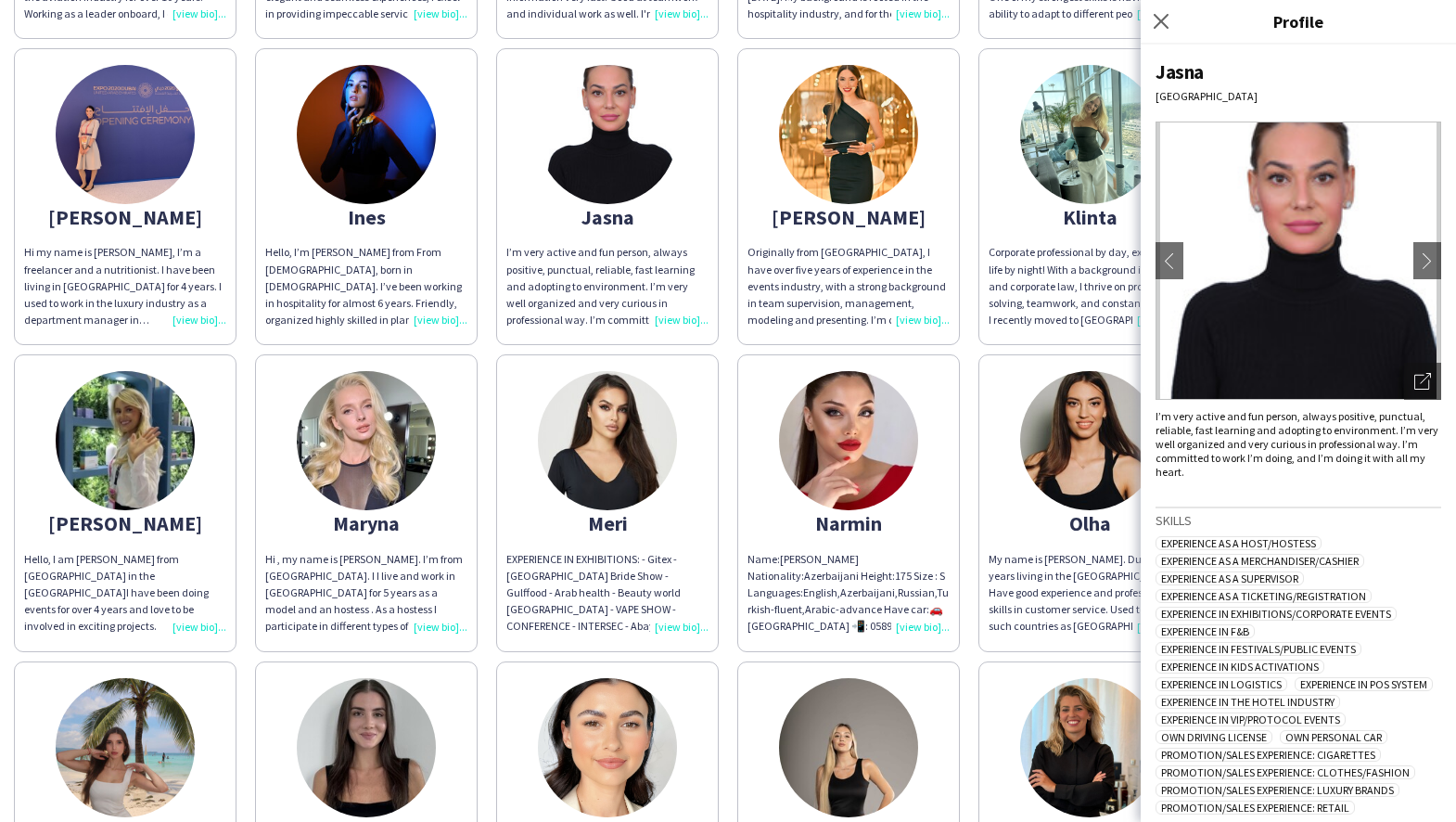
scroll to position [401, 0]
click at [137, 131] on img at bounding box center [125, 135] width 140 height 139
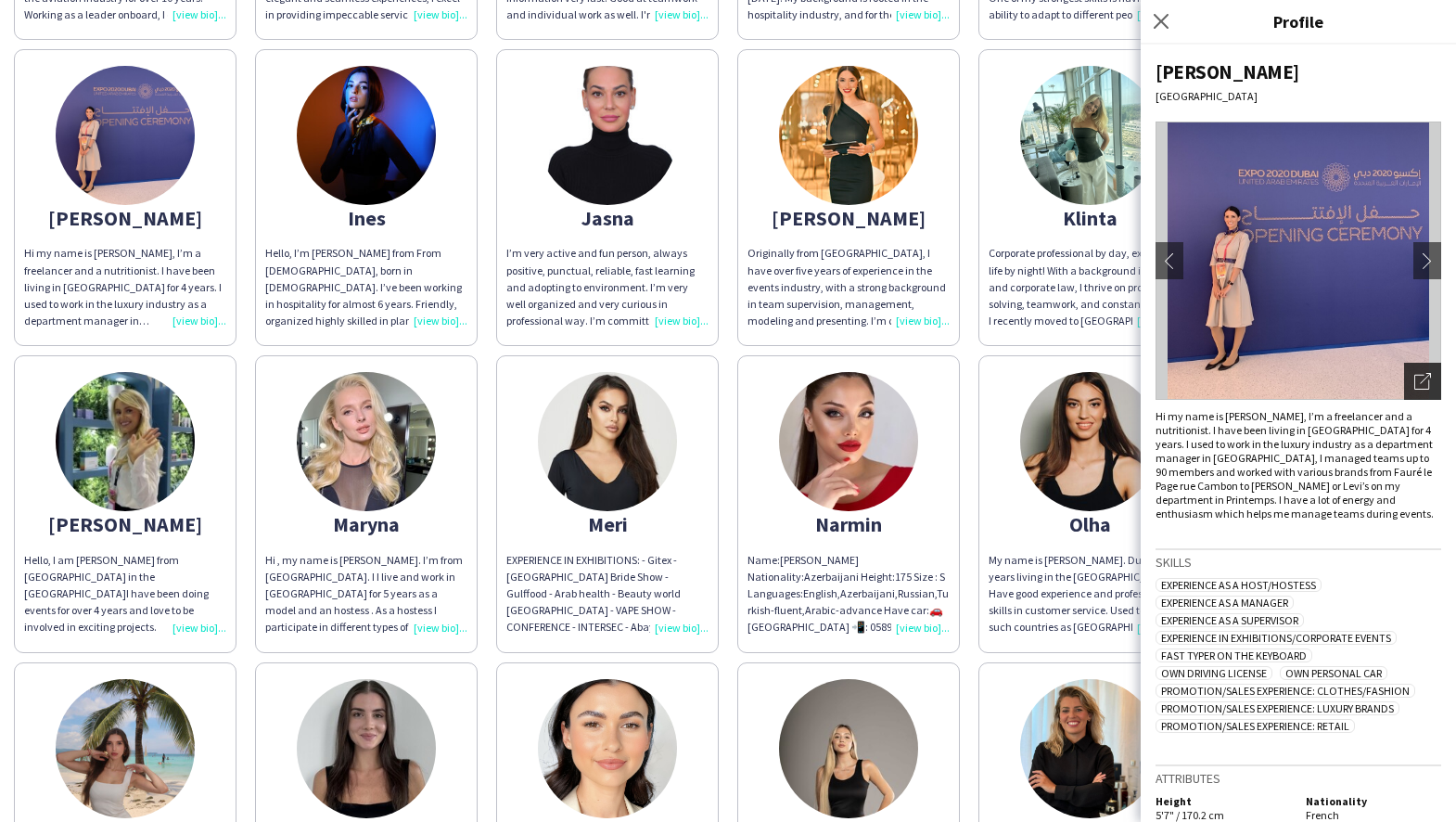
click at [1428, 383] on icon "Open photos pop-in" at bounding box center [1423, 381] width 17 height 17
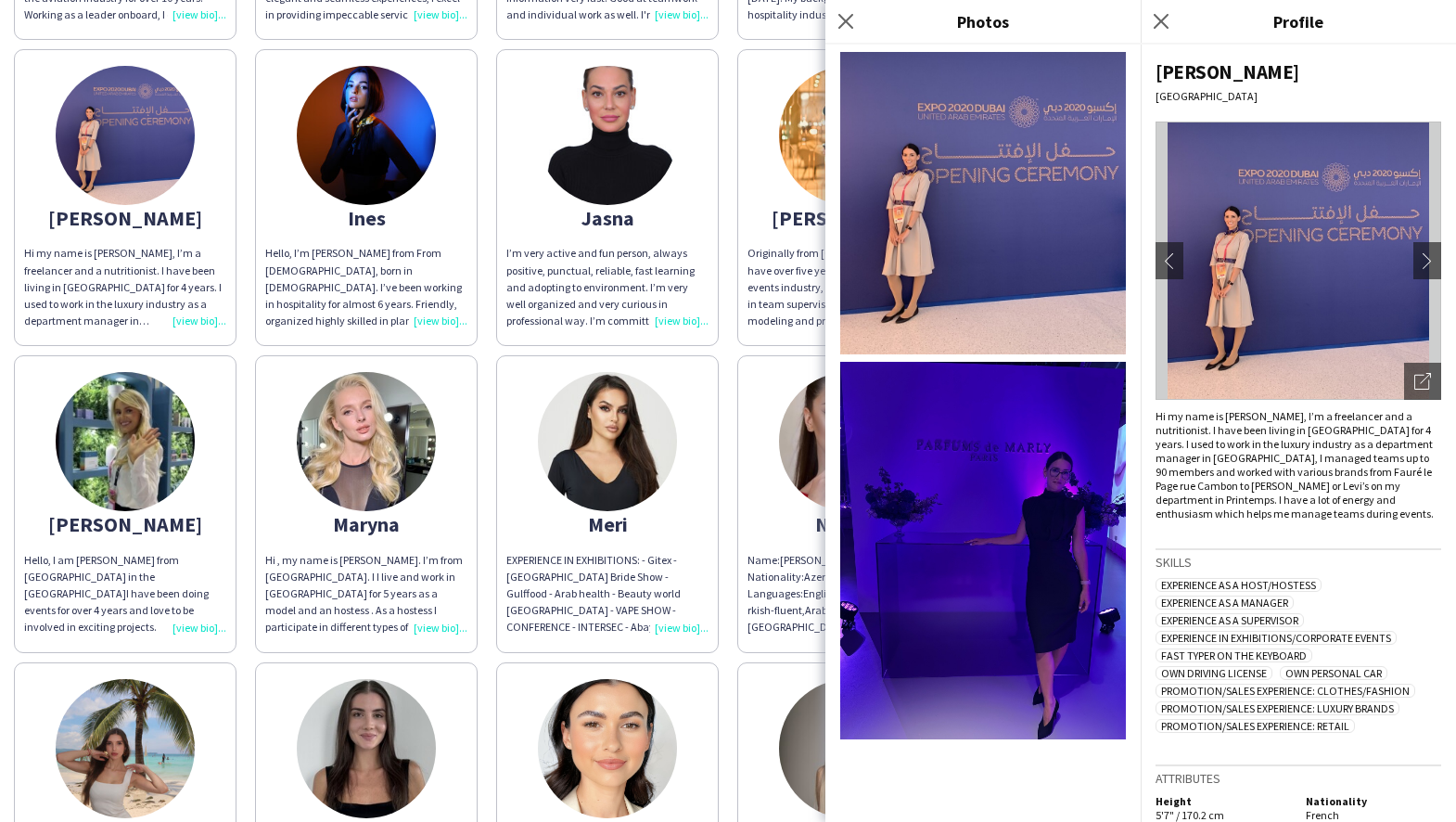
scroll to position [0, 0]
click at [845, 33] on app-icon "Close pop-in" at bounding box center [846, 22] width 27 height 27
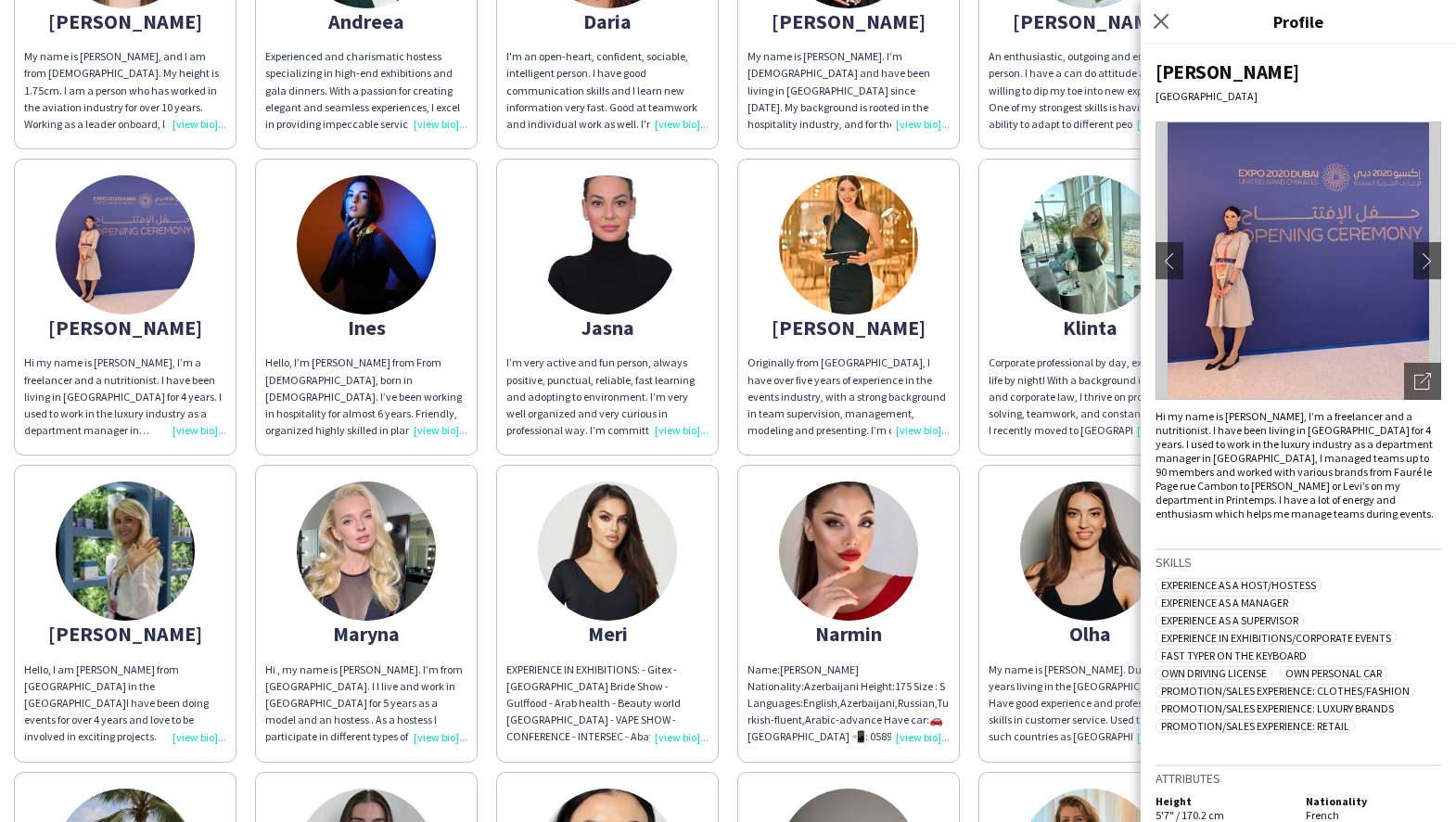
scroll to position [261, 0]
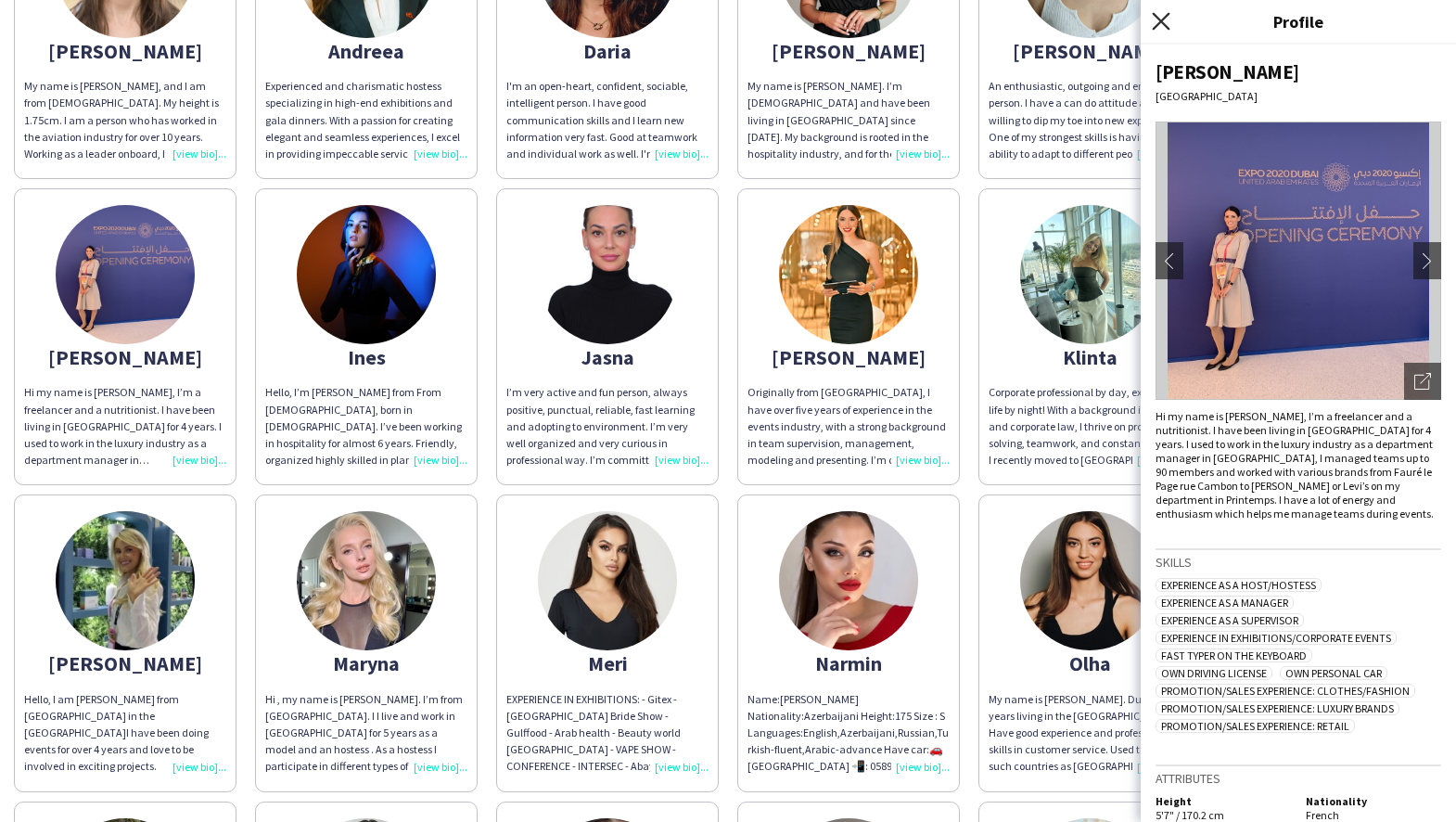
click at [1159, 17] on icon "Close pop-in" at bounding box center [1160, 21] width 18 height 18
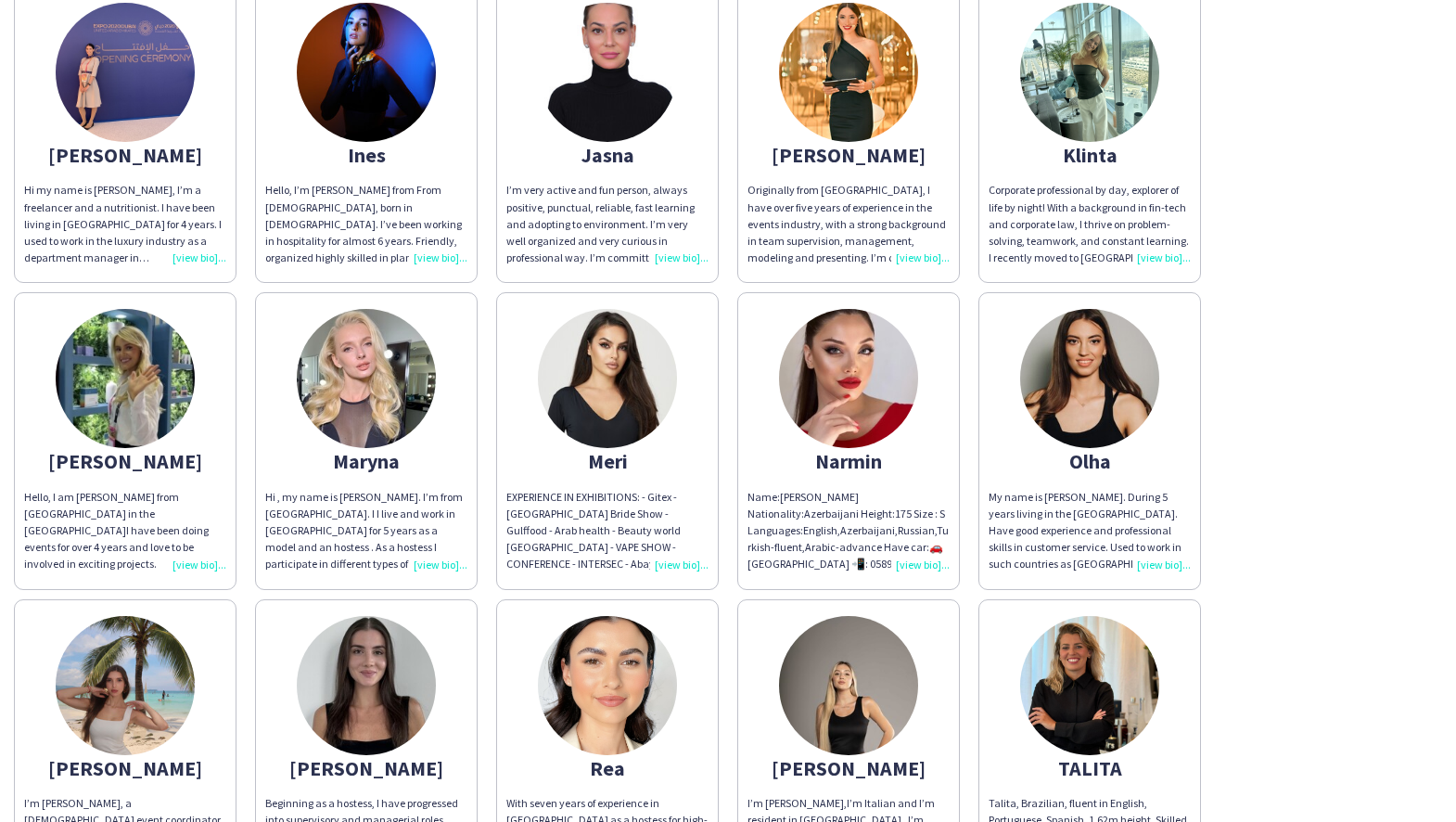
scroll to position [531, 0]
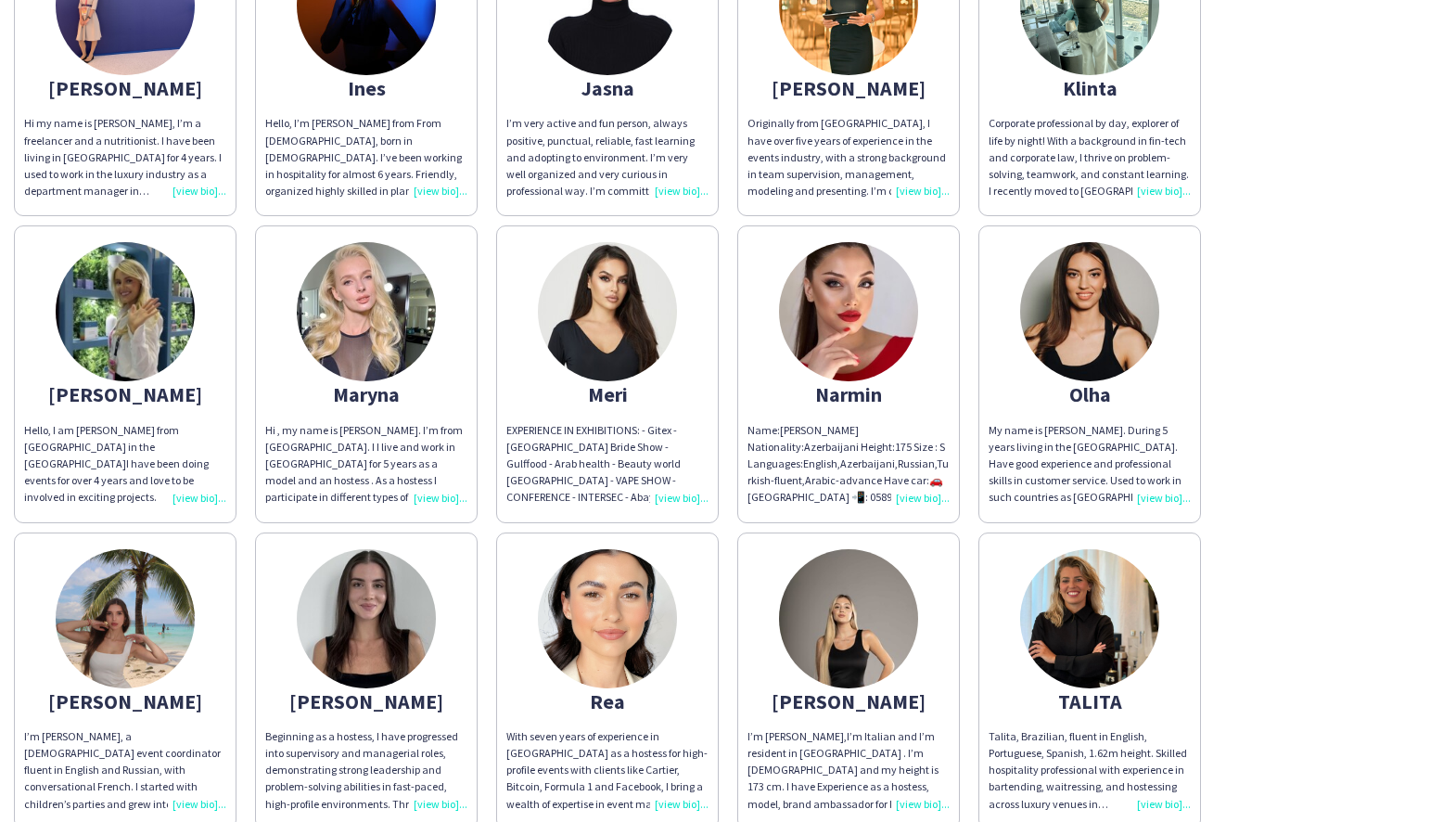
click at [110, 298] on img at bounding box center [125, 312] width 140 height 139
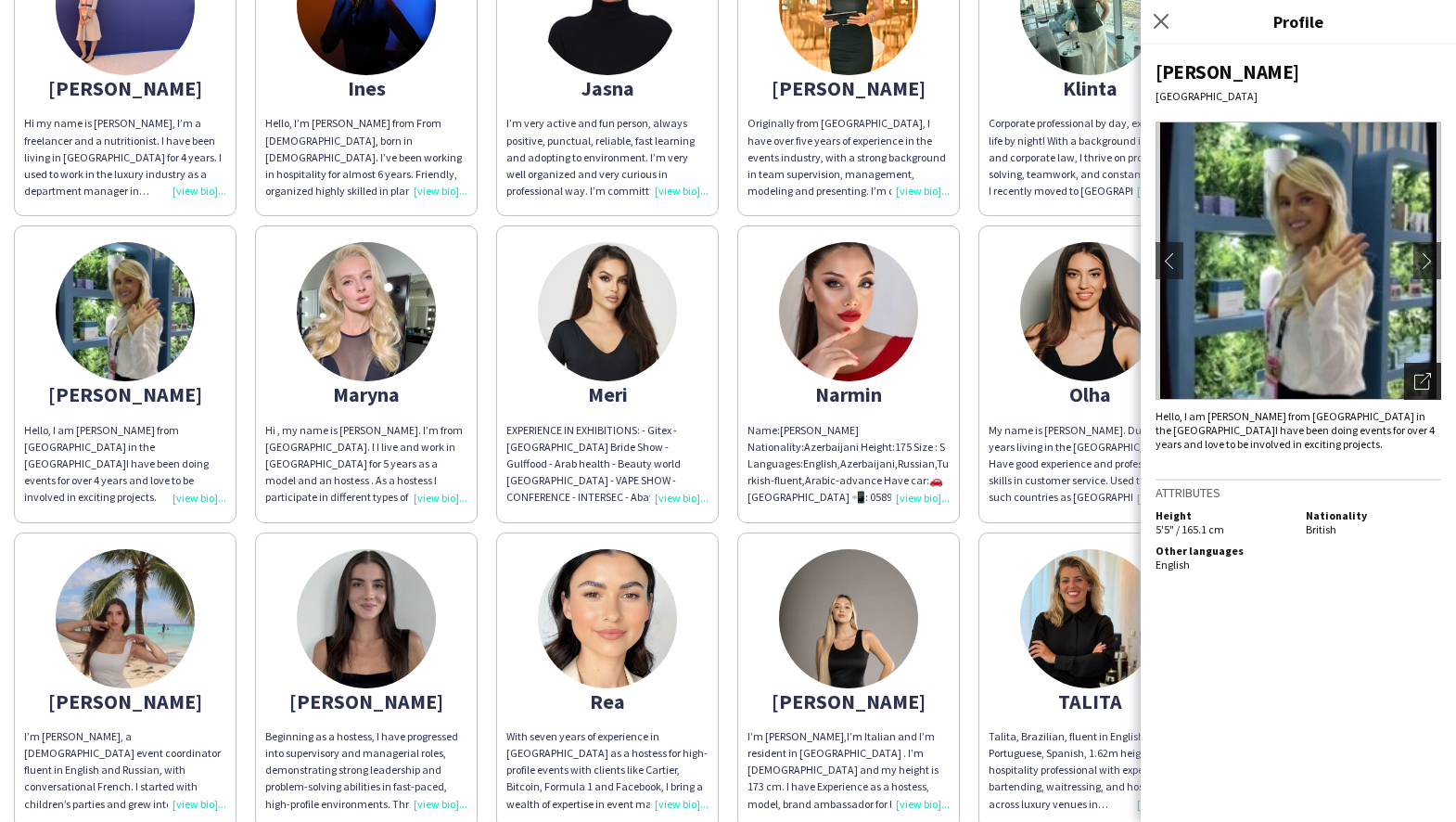
click at [1420, 381] on icon "Open photos pop-in" at bounding box center [1423, 381] width 17 height 17
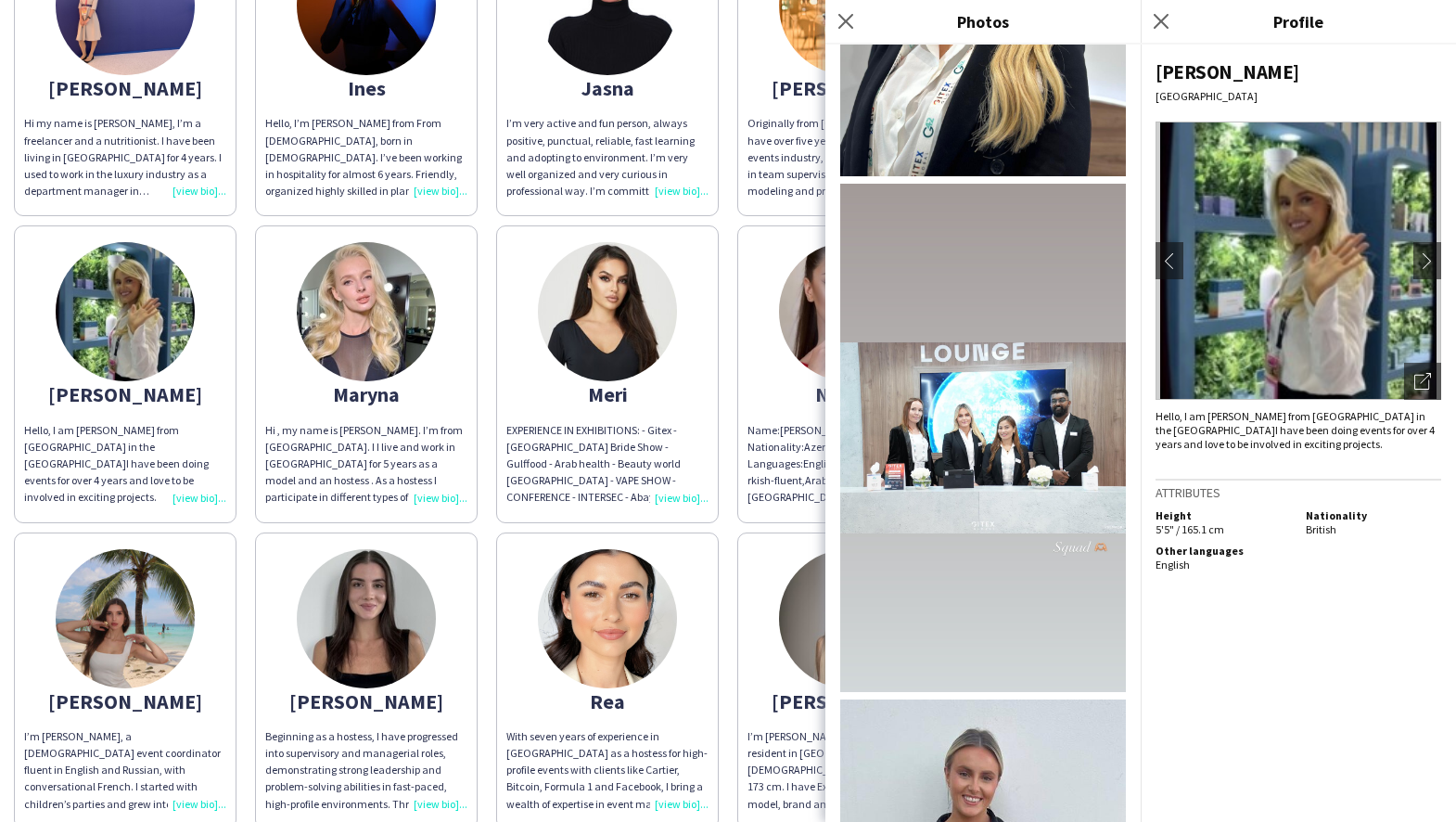
scroll to position [1115, 0]
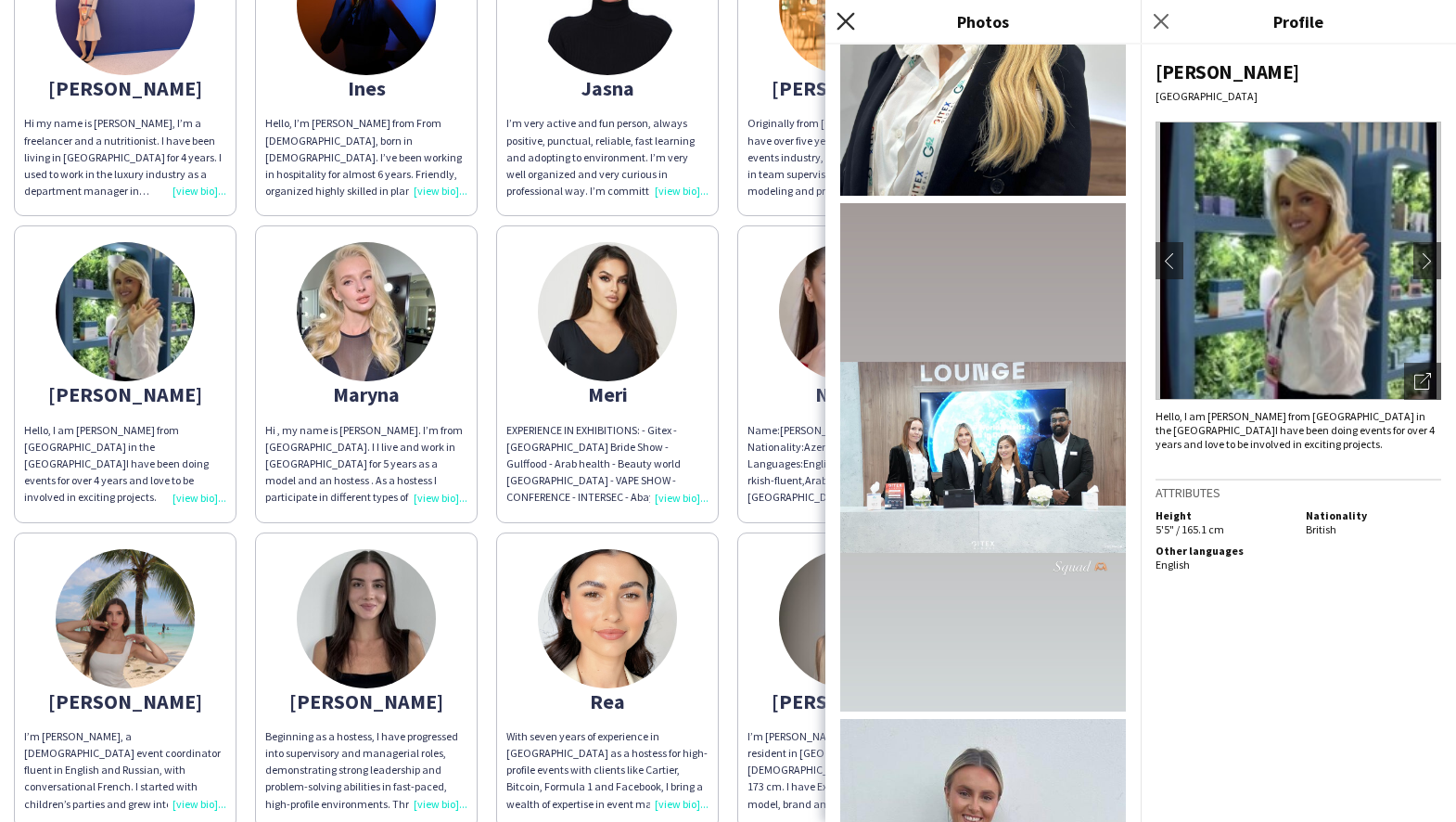
click at [846, 22] on icon at bounding box center [846, 21] width 18 height 18
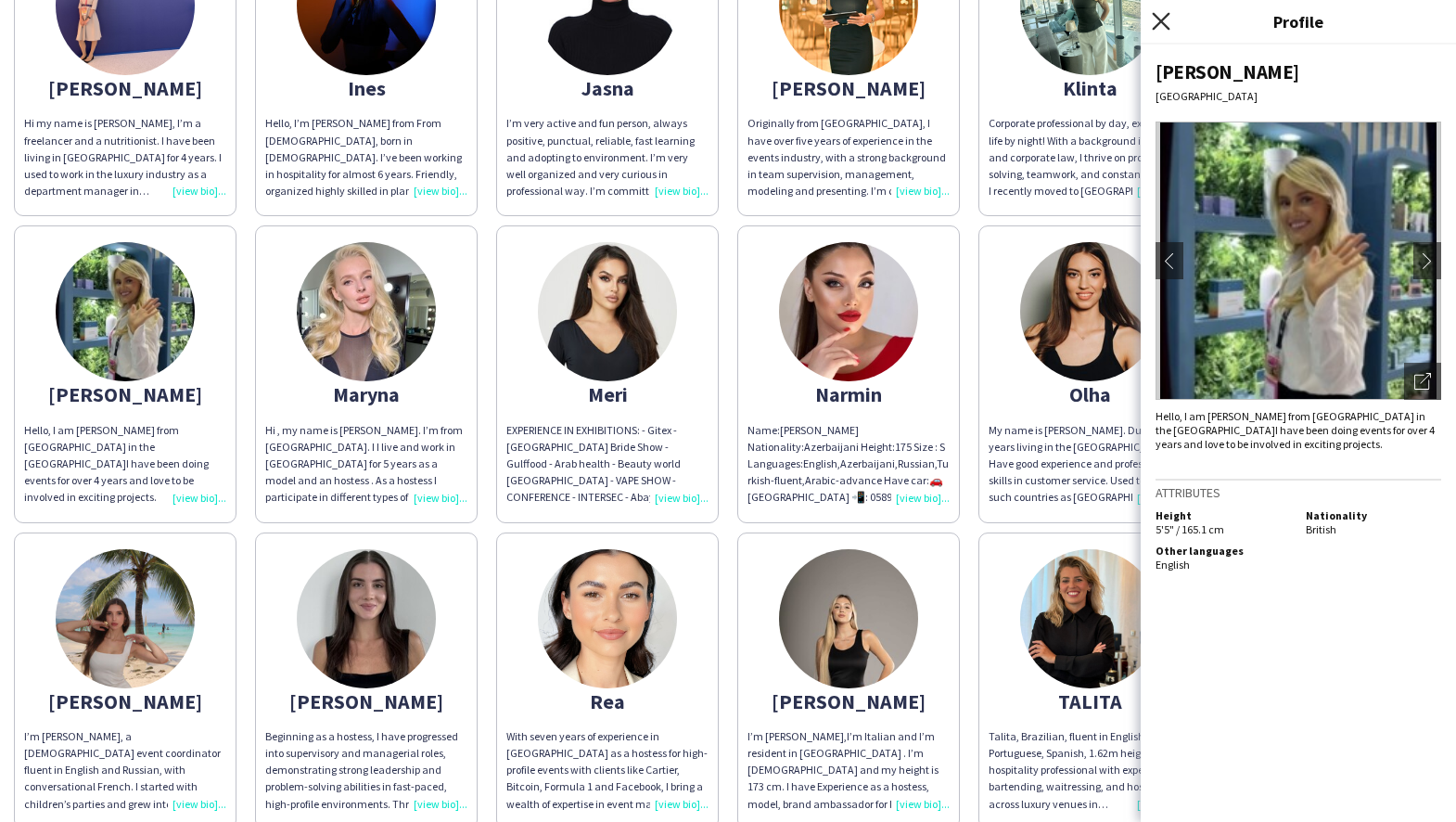
click at [1158, 19] on icon at bounding box center [1160, 21] width 18 height 18
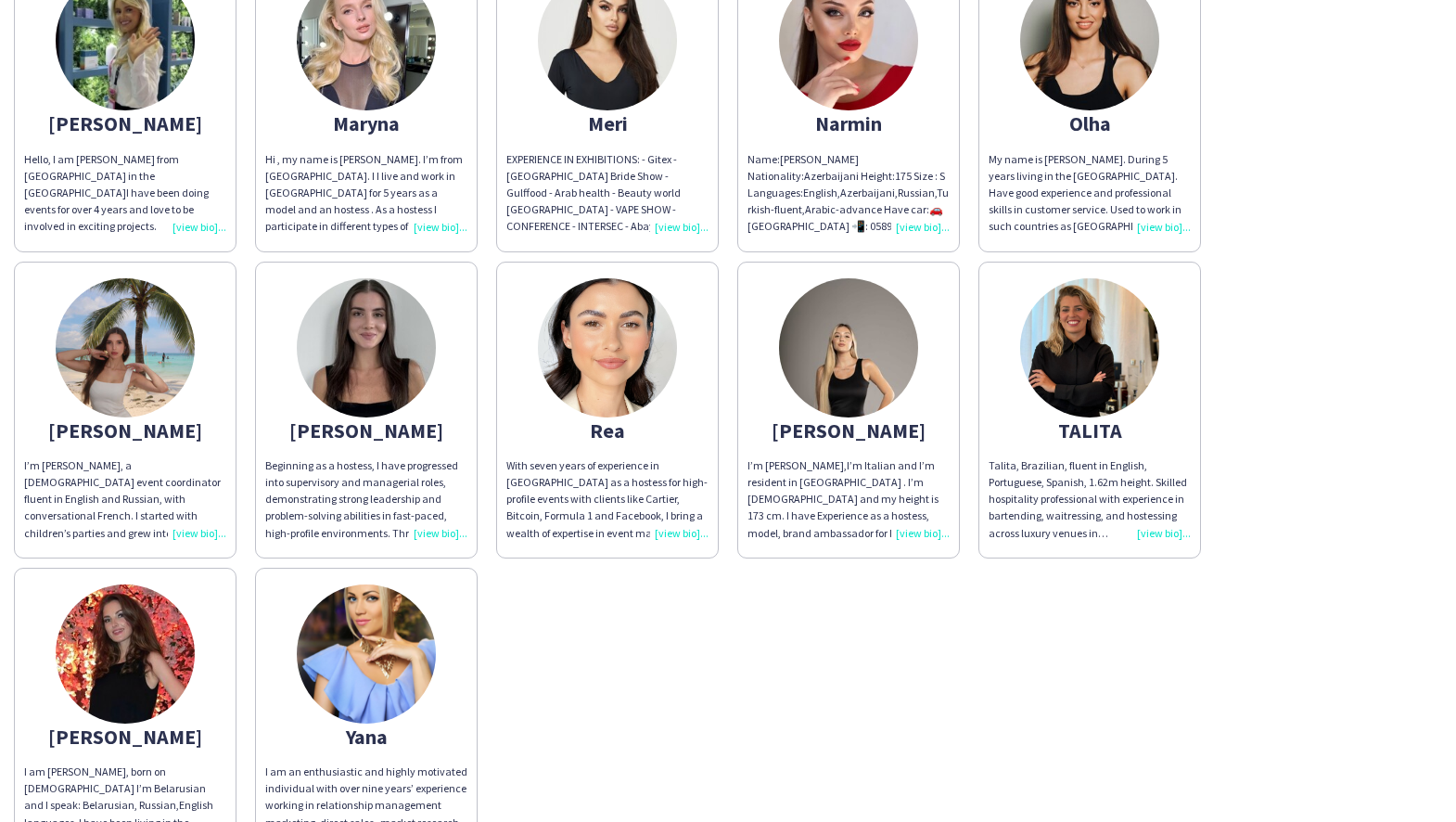
scroll to position [843, 0]
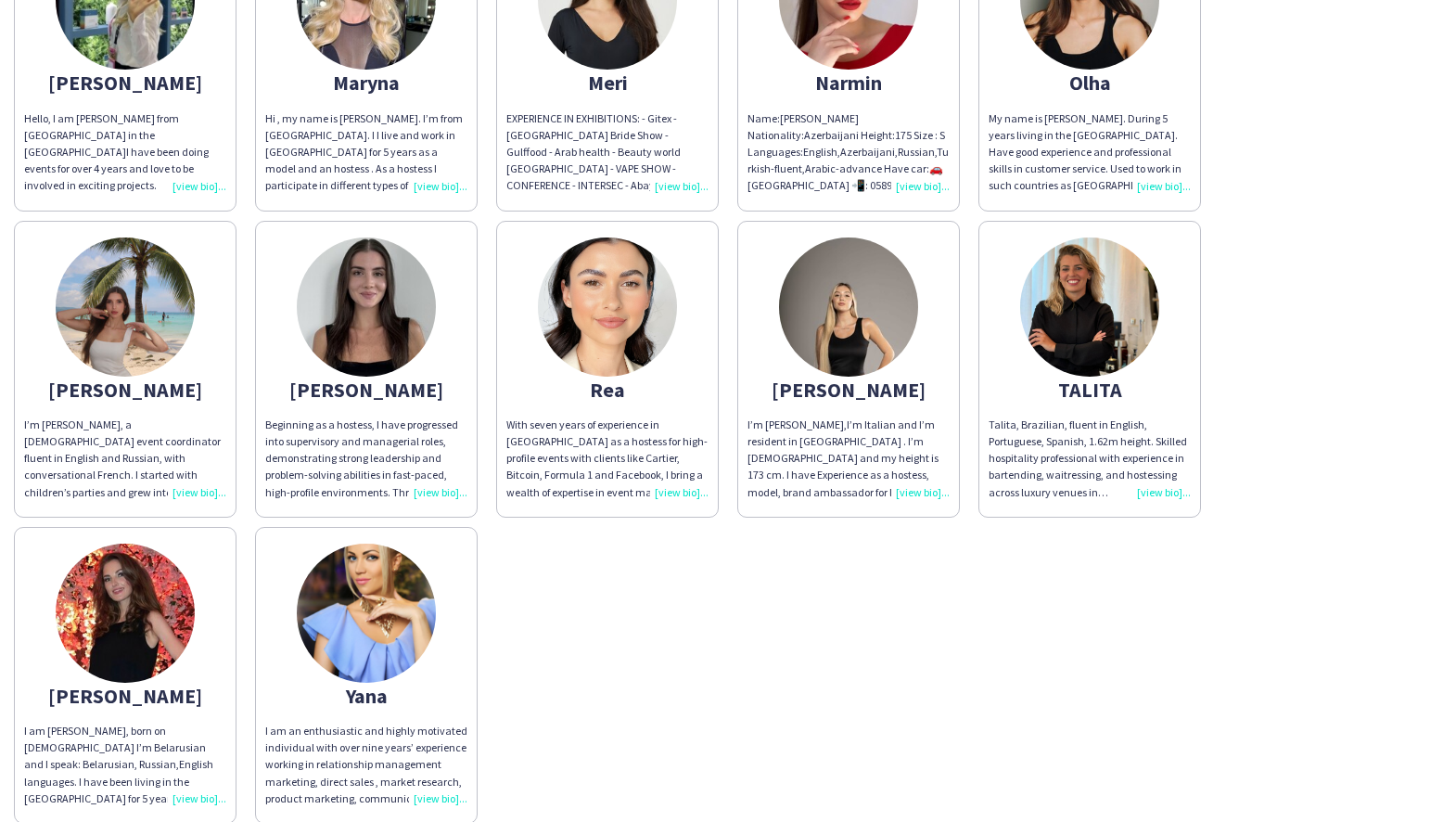
click at [1079, 301] on img at bounding box center [1090, 307] width 140 height 139
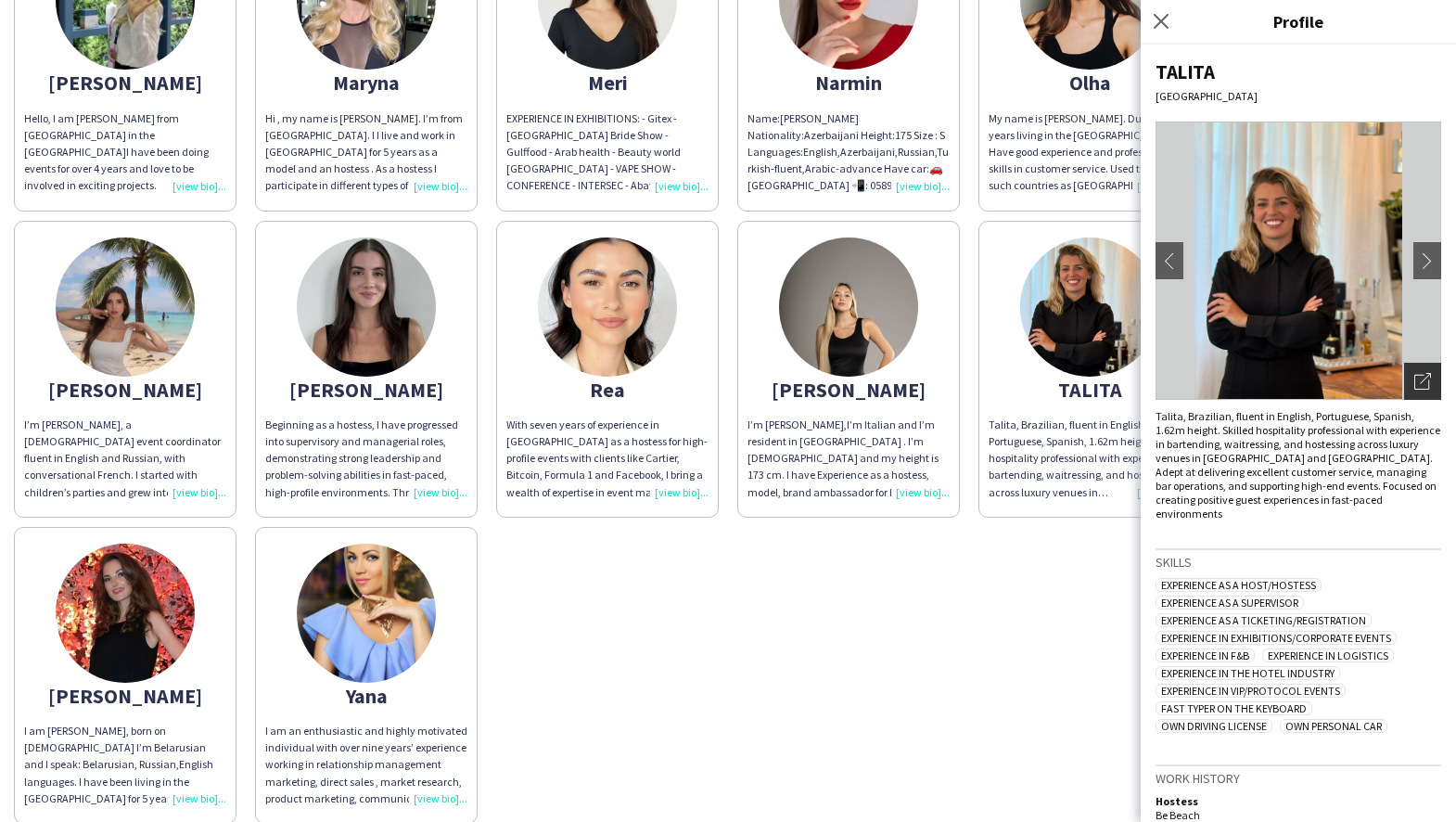
click at [1427, 378] on icon "Open photos pop-in" at bounding box center [1423, 381] width 17 height 17
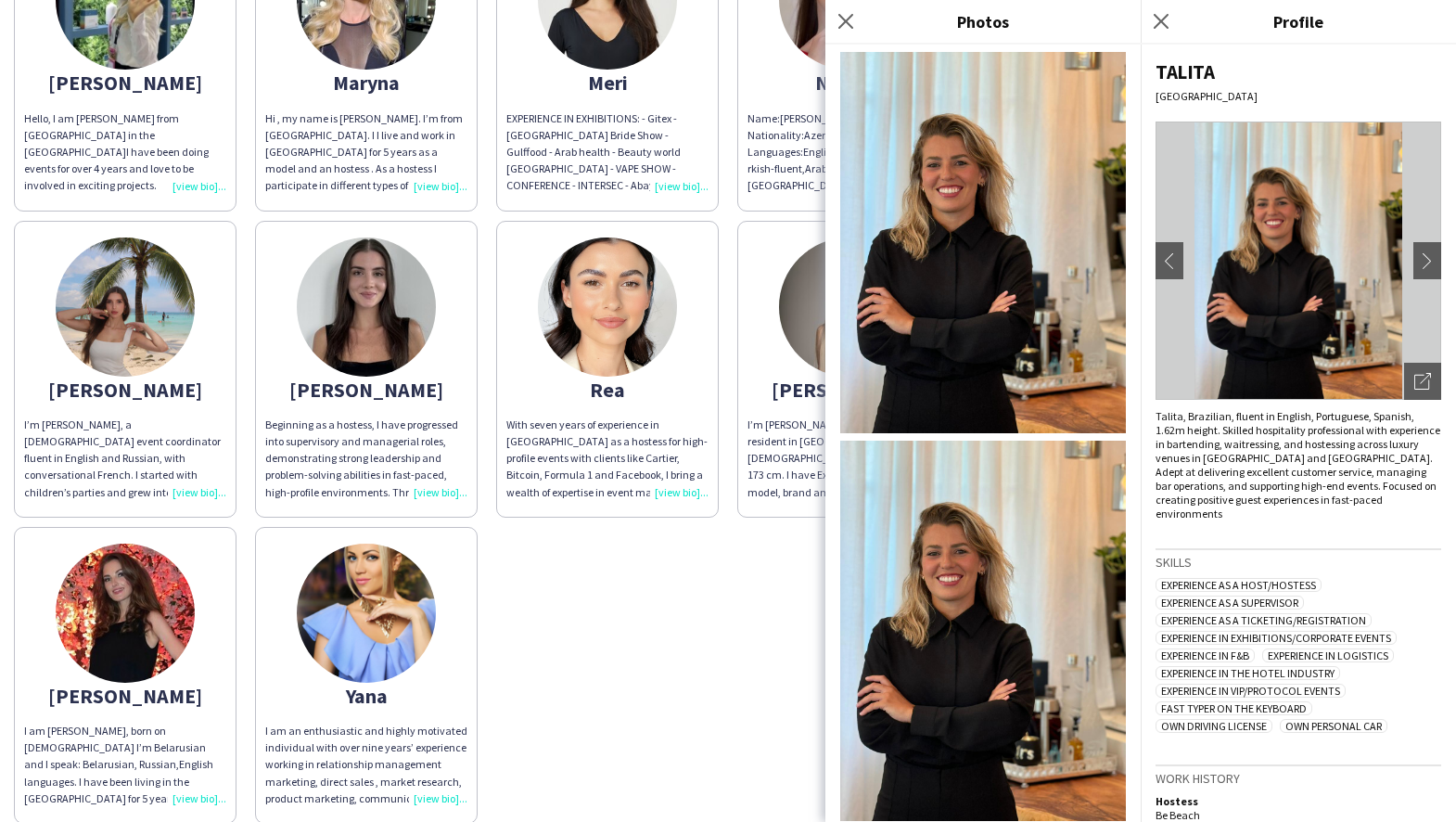
scroll to position [0, 0]
click at [974, 554] on img at bounding box center [983, 631] width 286 height 381
click at [1156, 20] on icon "Close pop-in" at bounding box center [1160, 21] width 18 height 18
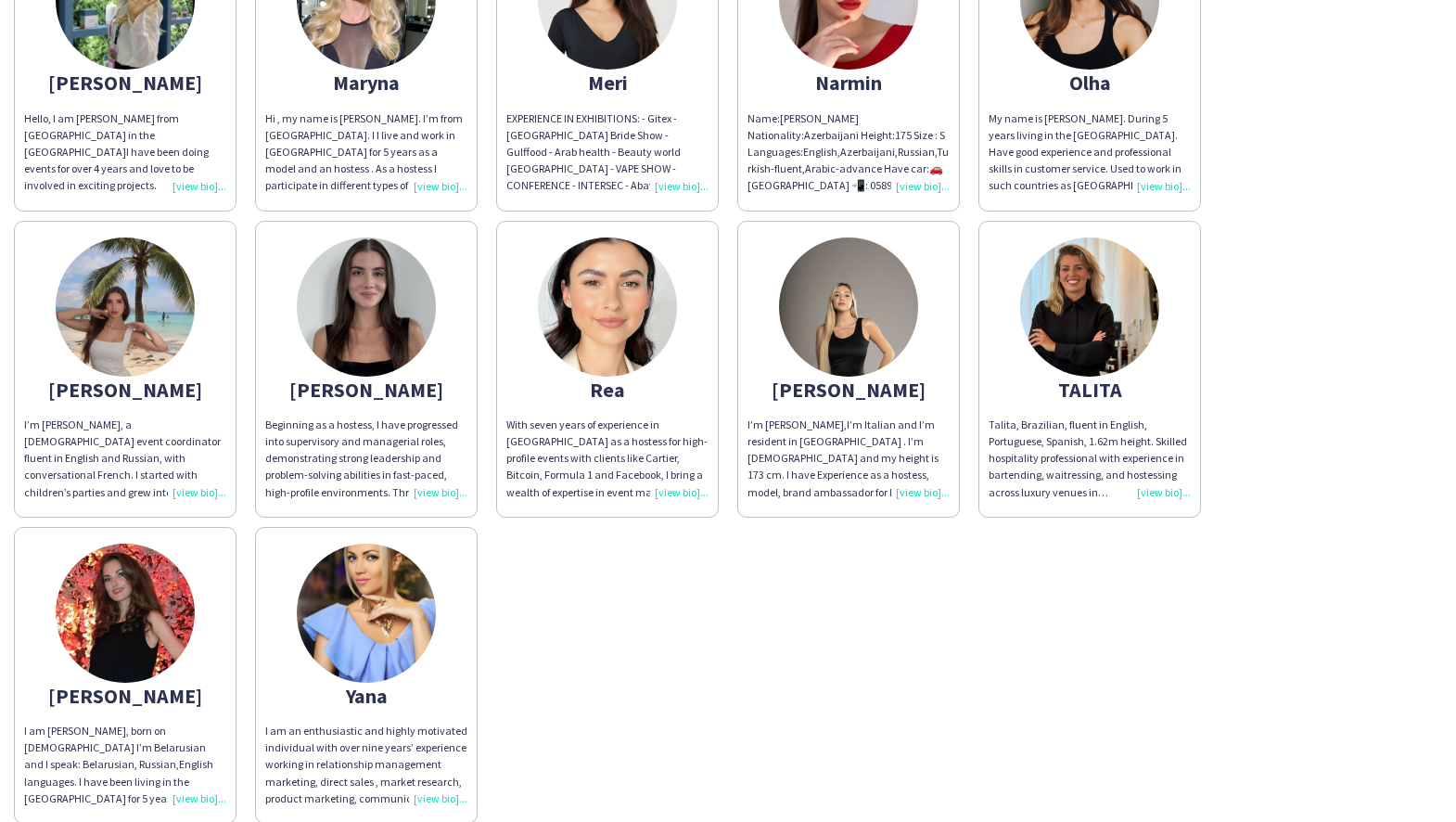
click at [831, 561] on div "[PERSON_NAME] My name is [PERSON_NAME], and I am from [DEMOGRAPHIC_DATA]. My he…" at bounding box center [728, 58] width 1429 height 1532
